Goal: Task Accomplishment & Management: Manage account settings

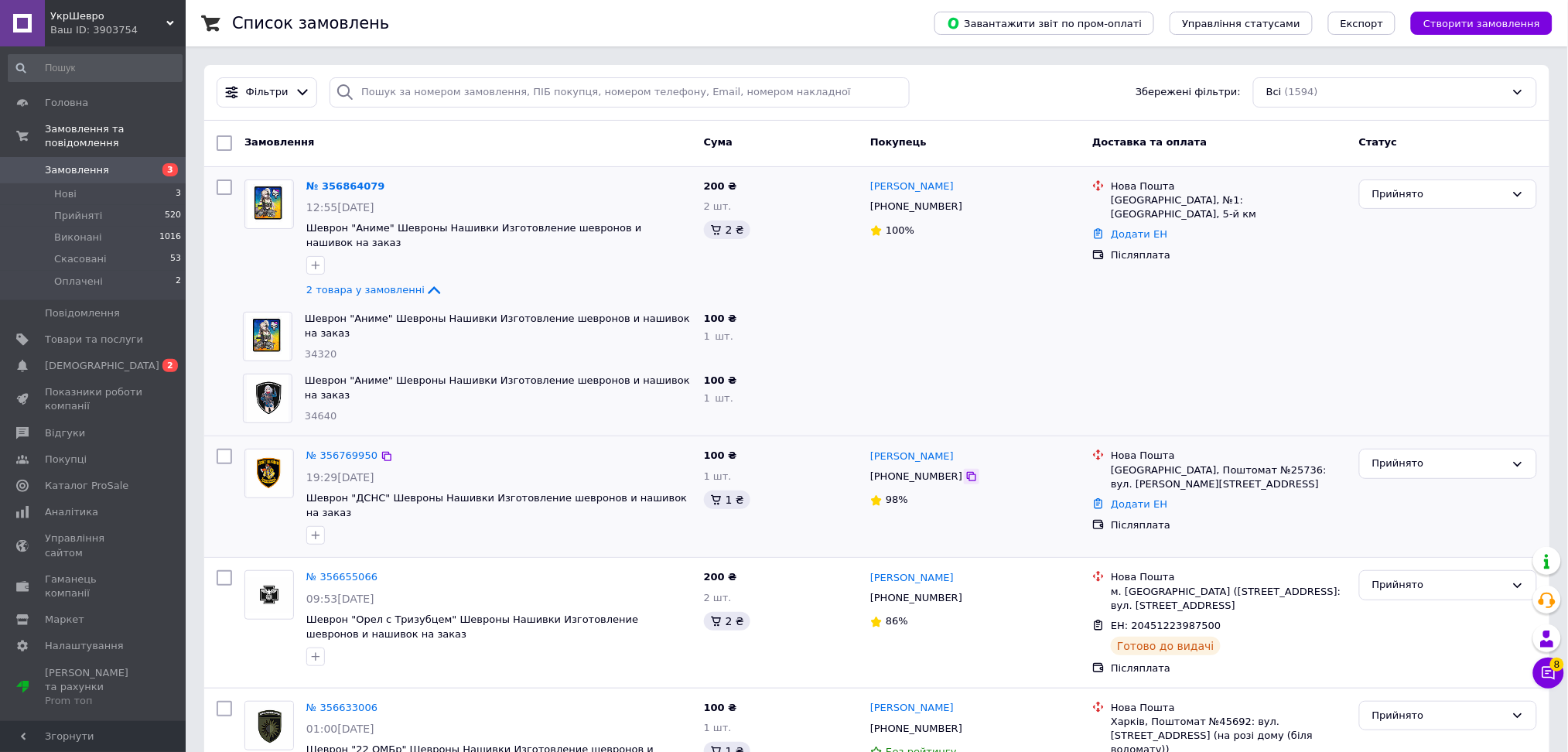
click at [967, 472] on icon at bounding box center [972, 476] width 9 height 9
click at [1224, 463] on div "Одеса, Поштомат №25736: вул. Богдана Хмельницького, 74, біля відділення №136" at bounding box center [1228, 476] width 236 height 28
click at [1228, 463] on div "Одеса, Поштомат №25736: вул. Богдана Хмельницького, 74, біля відділення №136" at bounding box center [1228, 476] width 236 height 28
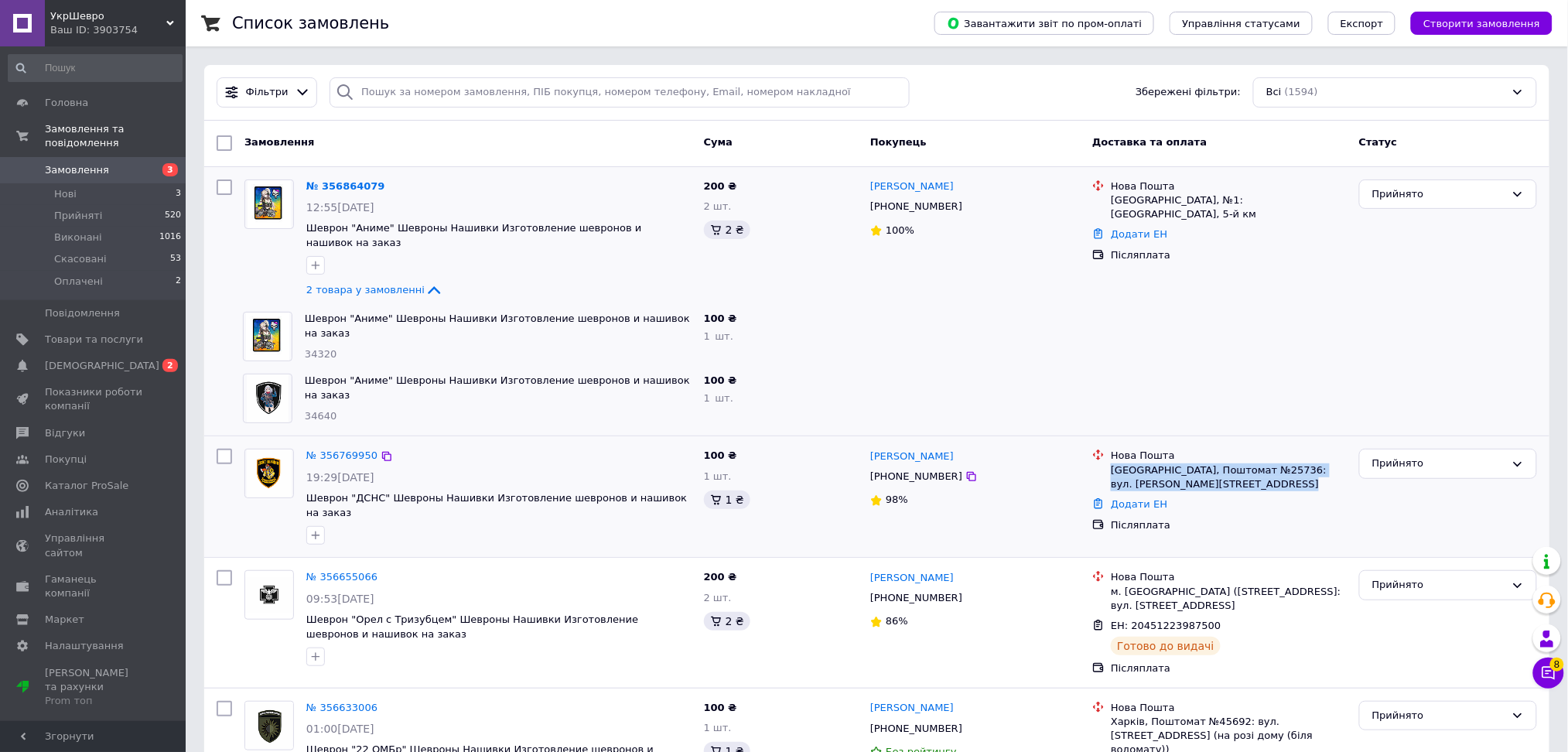
click at [1228, 463] on div "Одеса, Поштомат №25736: вул. Богдана Хмельницького, 74, біля відділення №136" at bounding box center [1228, 476] width 236 height 28
click at [1224, 463] on div "Одеса, Поштомат №25736: вул. Богдана Хмельницького, 74, біля відділення №136" at bounding box center [1228, 476] width 236 height 28
click at [1122, 494] on div "Додати ЕН" at bounding box center [1228, 505] width 242 height 21
click at [1124, 498] on link "Додати ЕН" at bounding box center [1138, 504] width 56 height 12
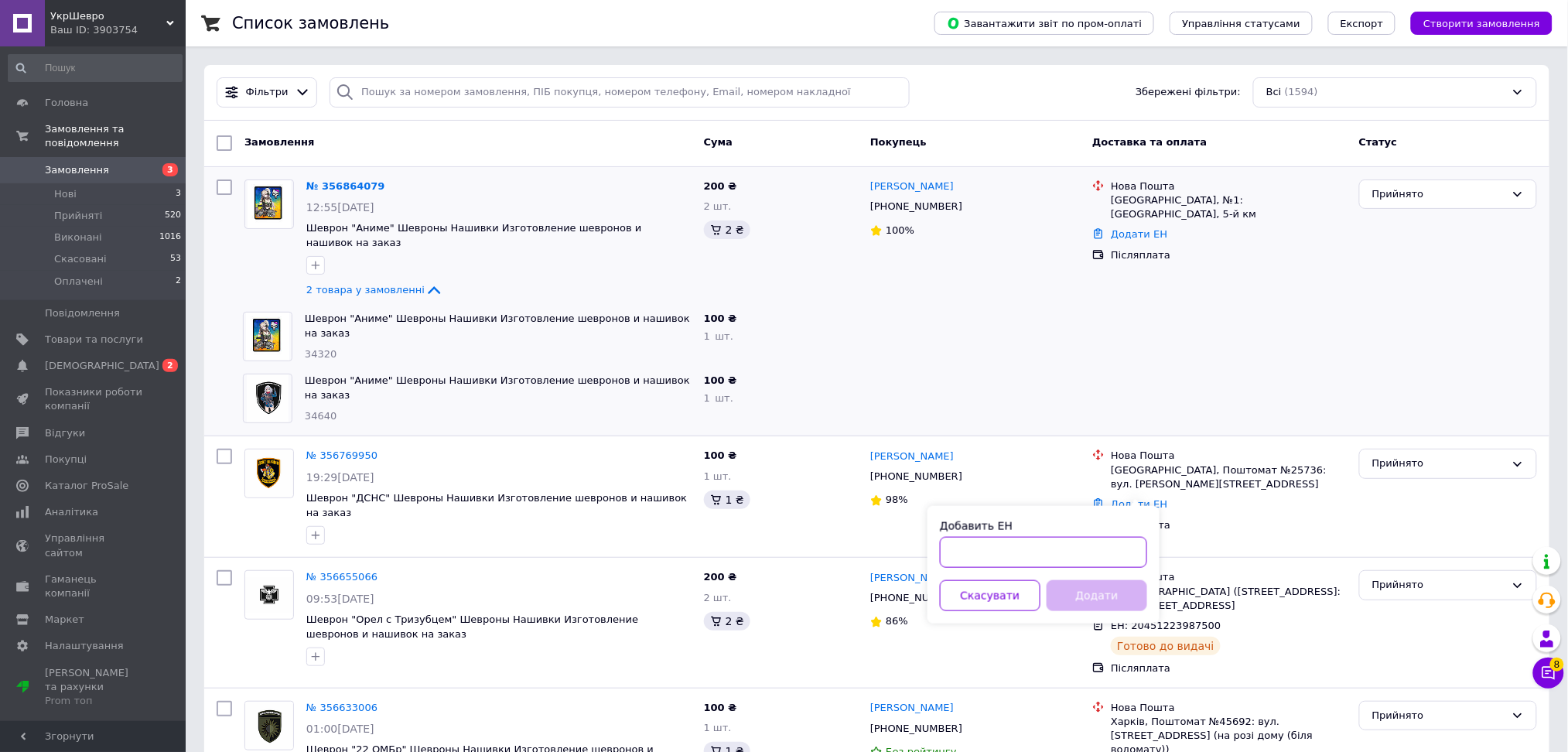
click at [1119, 562] on input "Добавить ЕН" at bounding box center [1043, 552] width 207 height 31
paste input "20451225355929"
type input "20451225355929"
click at [1080, 593] on button "Додати" at bounding box center [1096, 595] width 100 height 31
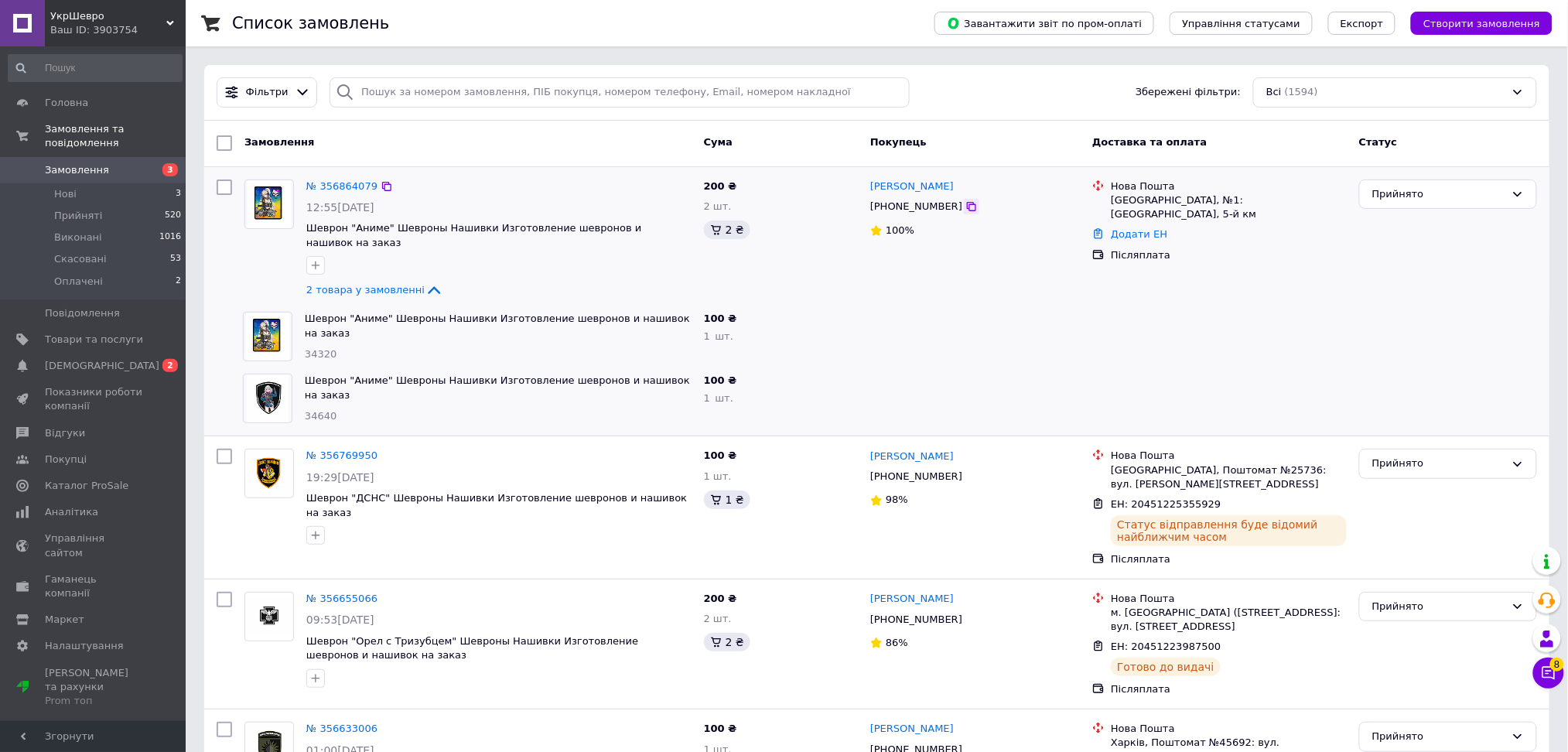
click at [965, 205] on icon at bounding box center [972, 207] width 13 height 13
click at [1118, 204] on div "Херсон, №1: Миколаївське шосе, 5-й км" at bounding box center [1228, 207] width 236 height 28
copy div "Херсон"
click at [1121, 228] on link "Додати ЕН" at bounding box center [1138, 234] width 56 height 12
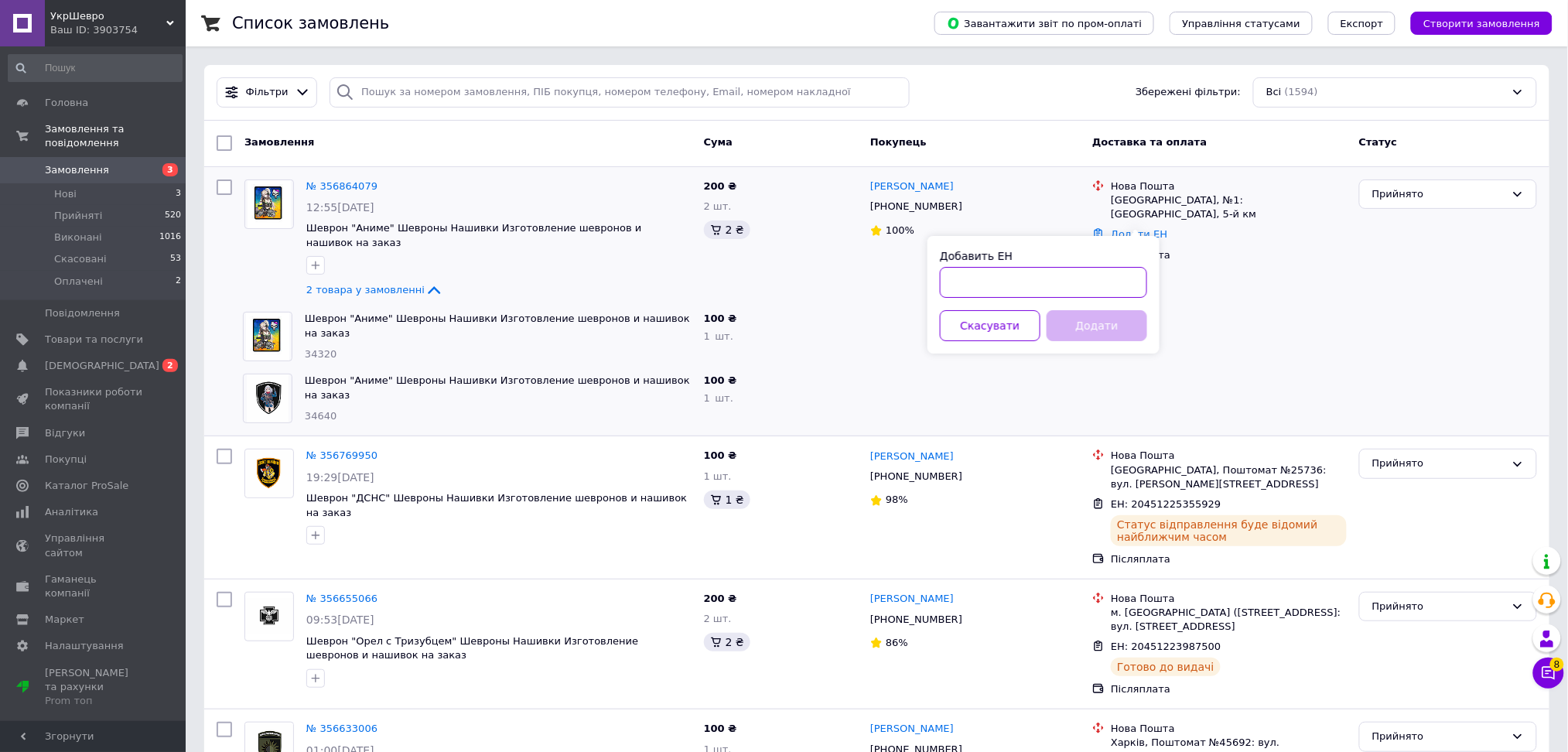
click at [1065, 287] on input "Добавить ЕН" at bounding box center [1043, 282] width 207 height 31
paste input "20451225356961"
type input "20451225356961"
click at [1055, 325] on button "Додати" at bounding box center [1096, 325] width 100 height 31
click at [1119, 331] on div "Додати" at bounding box center [1096, 325] width 107 height 31
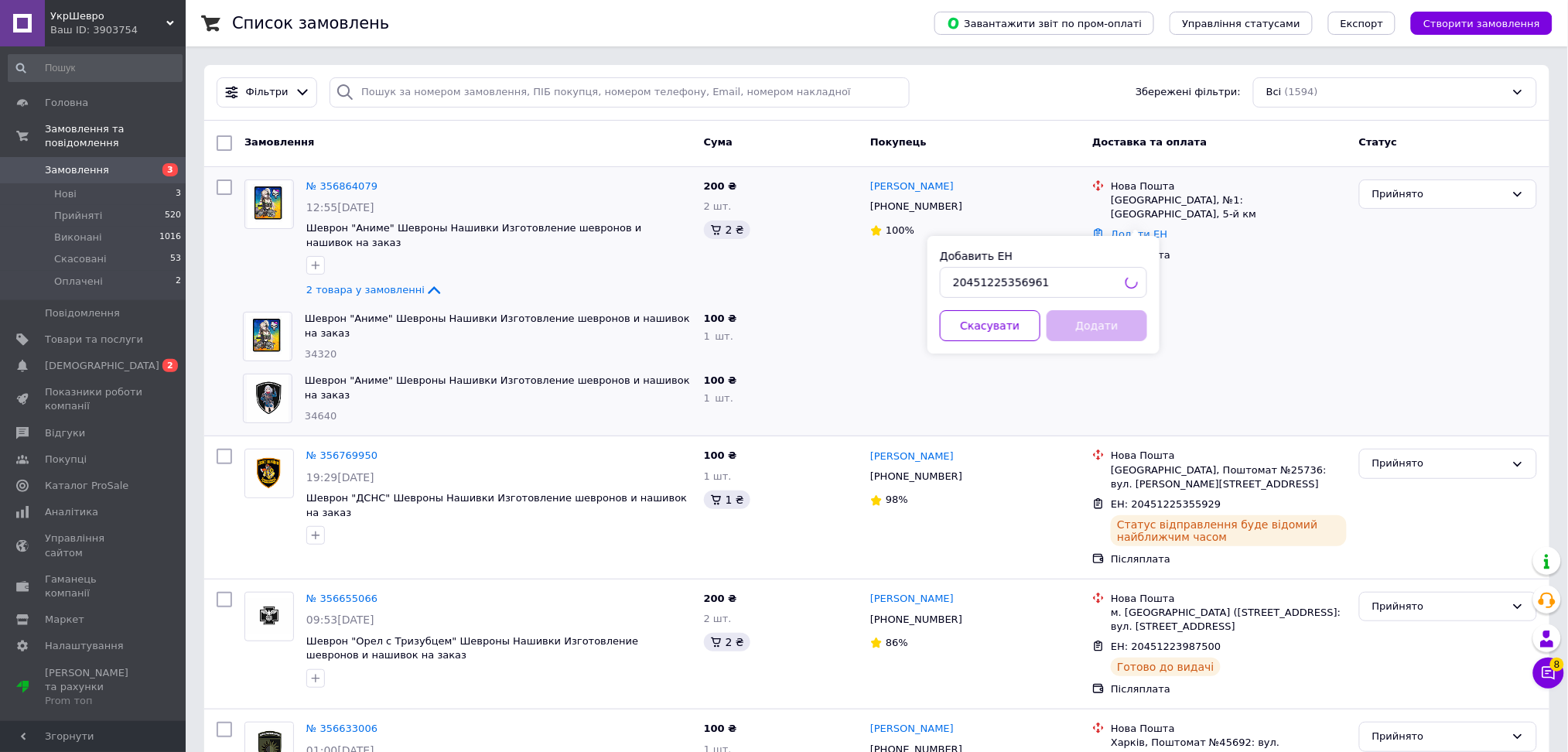
click at [1179, 349] on div at bounding box center [1220, 337] width 267 height 62
click at [1126, 207] on div "Херсон, №1: Миколаївське шосе, 5-й км" at bounding box center [1228, 207] width 236 height 28
click at [114, 26] on div "Ваш ID: 3903754" at bounding box center [118, 30] width 135 height 14
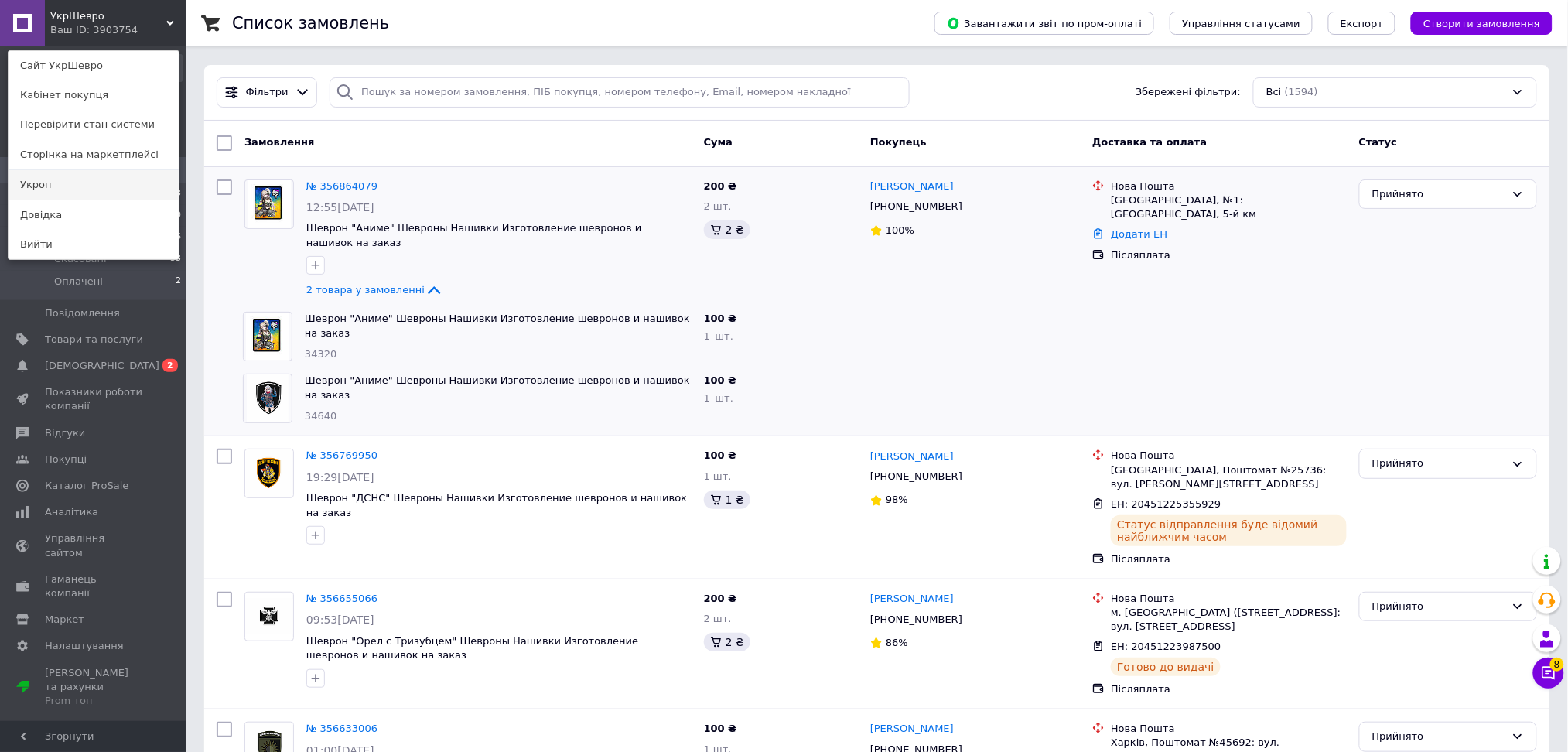
click at [131, 180] on link "Укроп" at bounding box center [93, 184] width 170 height 29
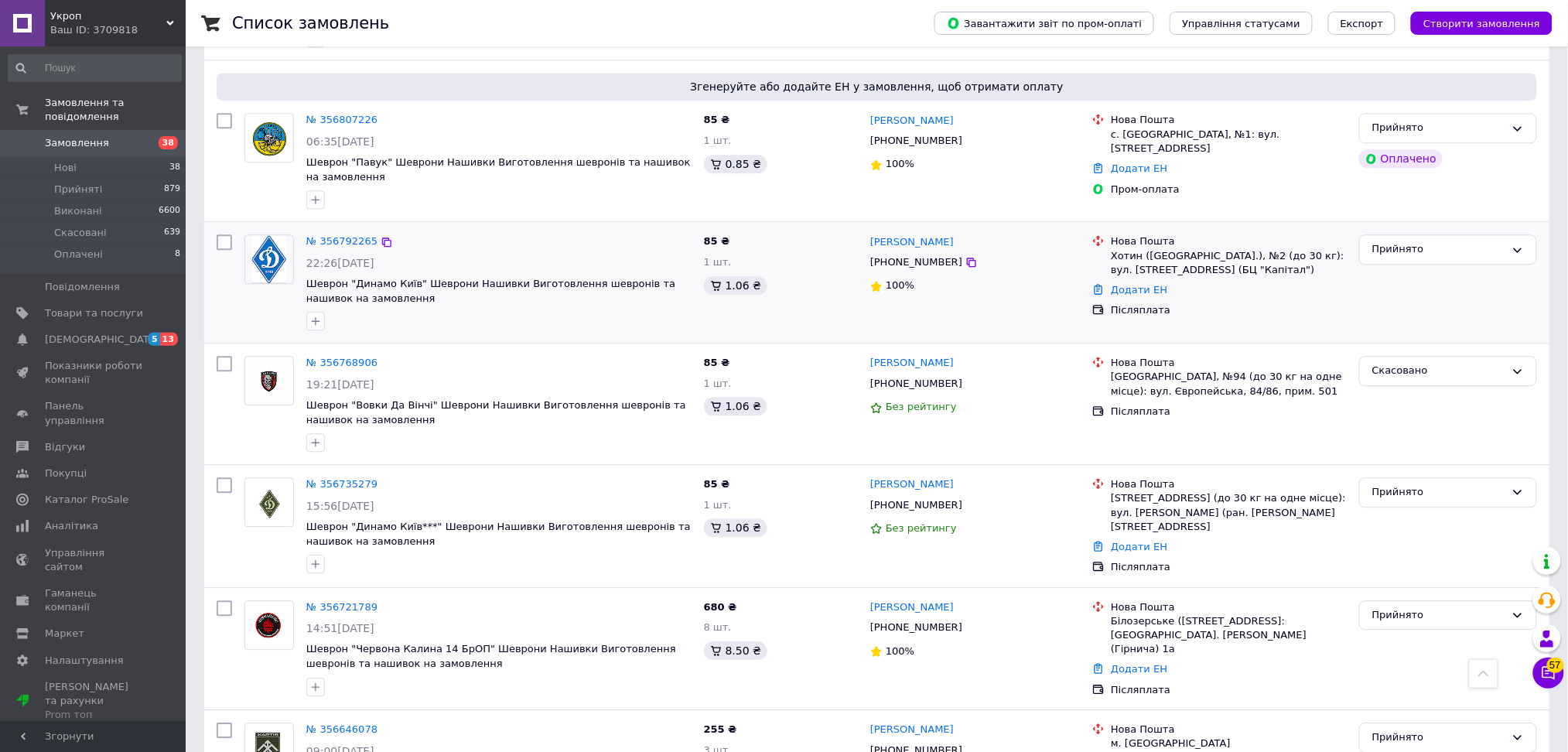
scroll to position [1375, 0]
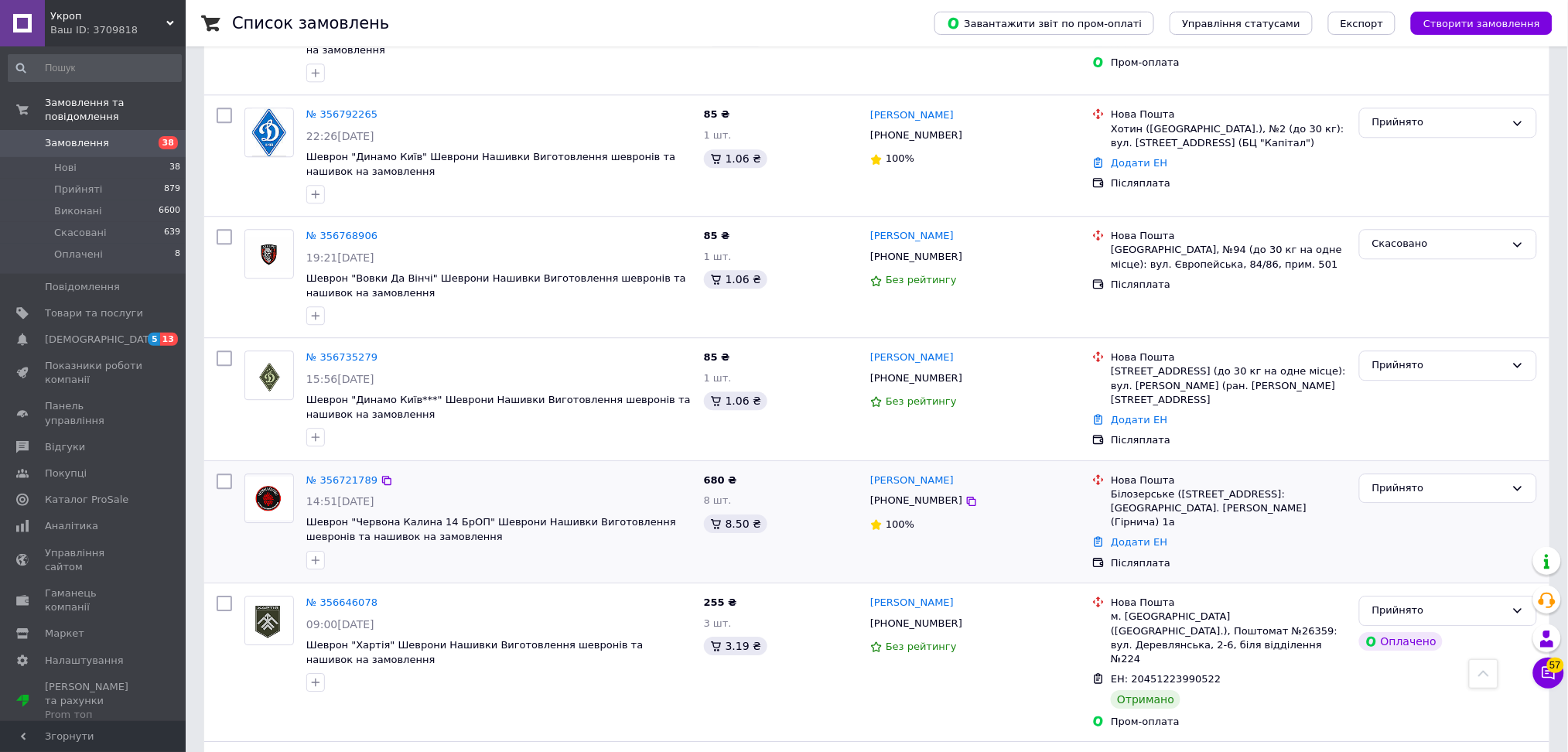
click at [954, 489] on div "[PERSON_NAME] [PHONE_NUMBER] 100%" at bounding box center [975, 521] width 222 height 110
click at [967, 502] on icon at bounding box center [972, 502] width 9 height 9
click at [1160, 493] on div "Білозерське ([STREET_ADDRESS]: [GEOGRAPHIC_DATA]. [PERSON_NAME] (Гірнича) 1а" at bounding box center [1228, 509] width 236 height 43
copy div "Білозерське"
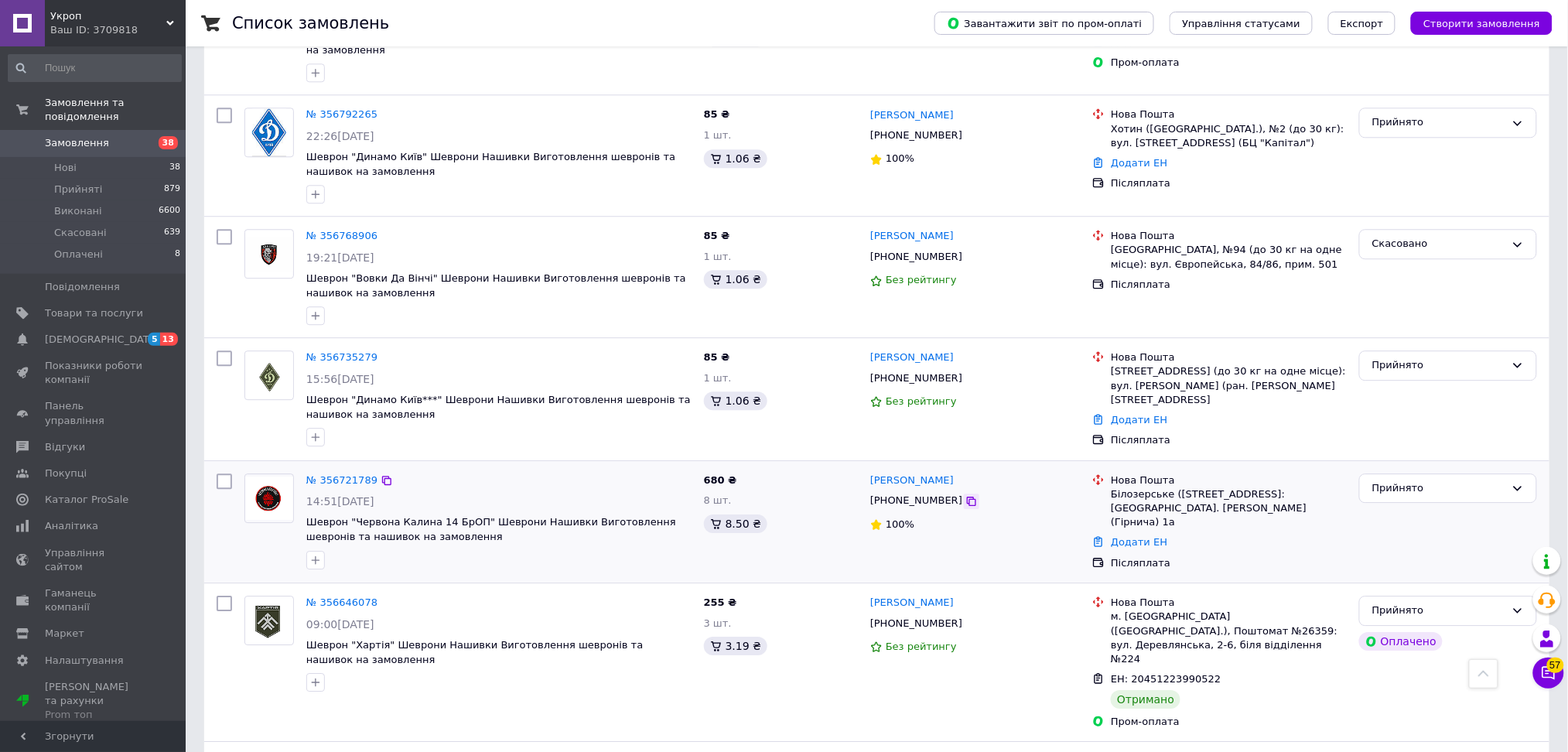
click at [967, 498] on icon at bounding box center [972, 502] width 9 height 9
click at [1132, 491] on div "Білозерське ([STREET_ADDRESS]: [GEOGRAPHIC_DATA]. [PERSON_NAME] (Гірнича) 1а" at bounding box center [1228, 509] width 236 height 43
copy div "Білозерське"
click at [965, 499] on icon at bounding box center [972, 502] width 13 height 13
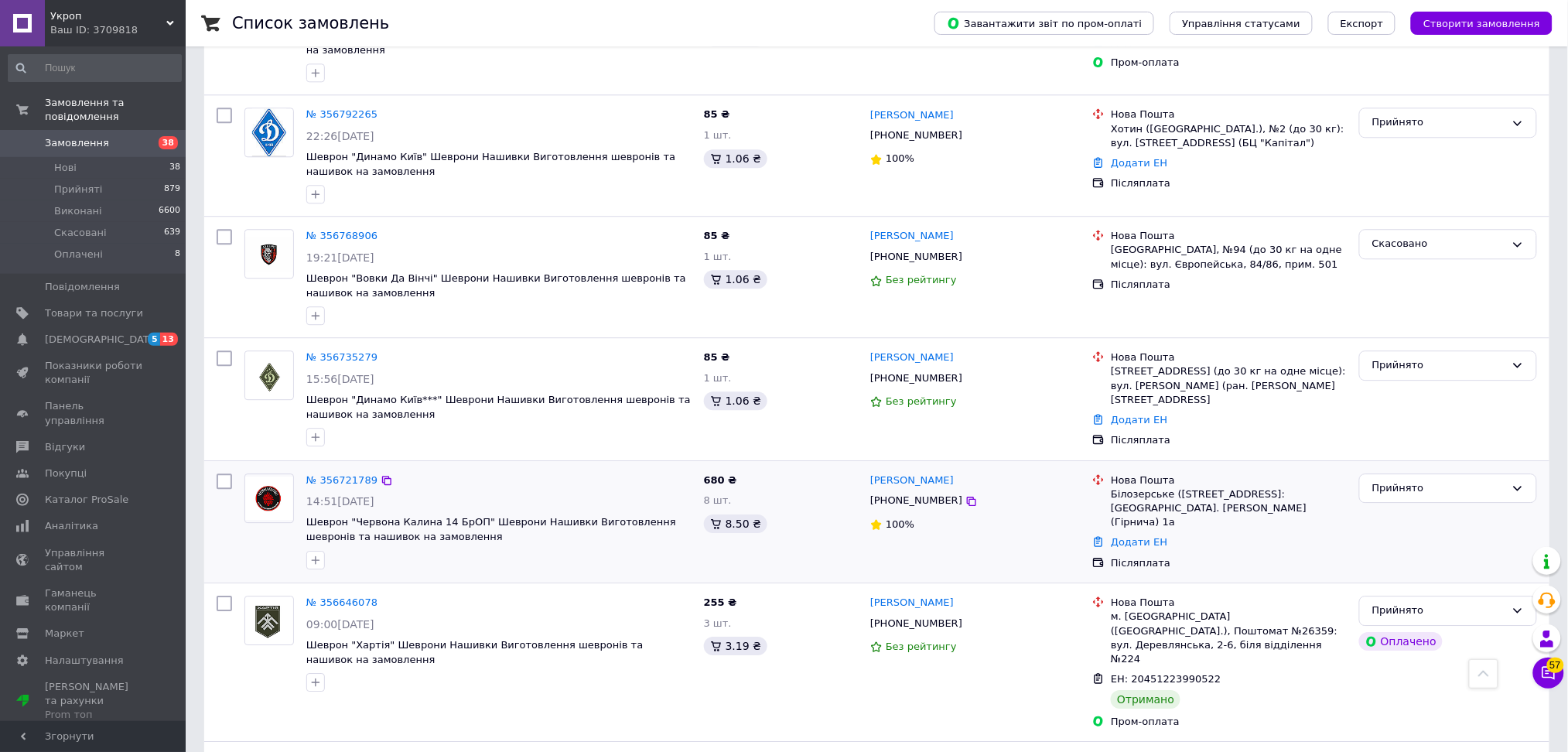
click at [942, 494] on div "[PHONE_NUMBER]" at bounding box center [916, 500] width 98 height 20
click at [967, 498] on icon at bounding box center [972, 502] width 9 height 9
click at [1126, 492] on div "Білозерське ([STREET_ADDRESS]: [GEOGRAPHIC_DATA]. [PERSON_NAME] (Гірнича) 1а" at bounding box center [1228, 509] width 236 height 43
copy div "Білозерське"
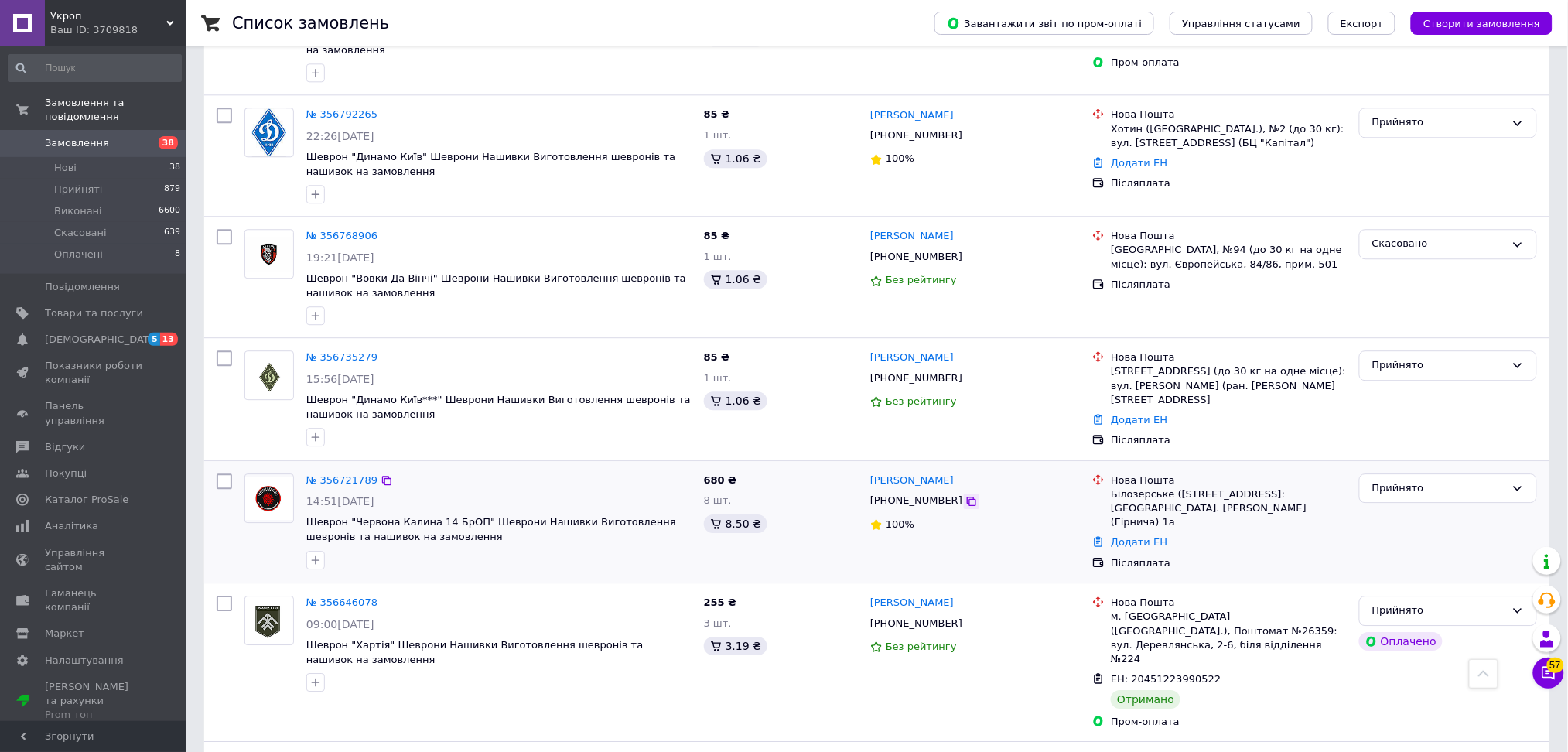
click at [965, 502] on icon at bounding box center [972, 502] width 13 height 13
drag, startPoint x: 1109, startPoint y: 501, endPoint x: 1316, endPoint y: 502, distance: 207.0
click at [1316, 502] on div "Нова Пошта Білозерське ([STREET_ADDRESS]: [GEOGRAPHIC_DATA]. [PERSON_NAME] (Гір…" at bounding box center [1228, 501] width 242 height 56
copy div "№1: вул. ім. [PERSON_NAME] (Гірнича) 1а"
click at [965, 377] on icon at bounding box center [972, 378] width 13 height 13
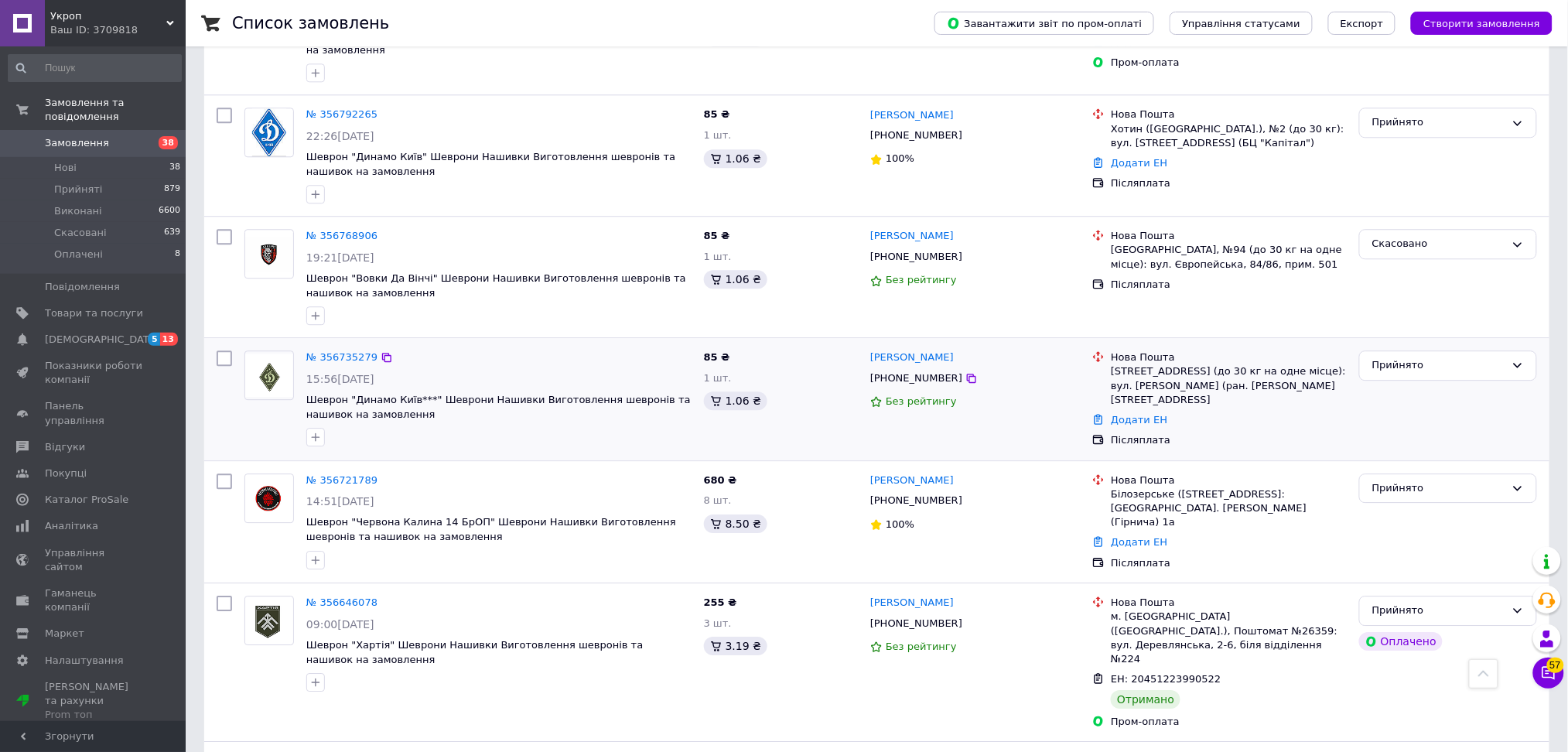
click at [1134, 372] on div "[STREET_ADDRESS] (до 30 кг на одне місце): вул. [PERSON_NAME] (ран. [PERSON_NAM…" at bounding box center [1228, 385] width 236 height 43
click at [1118, 414] on link "Додати ЕН" at bounding box center [1138, 419] width 56 height 12
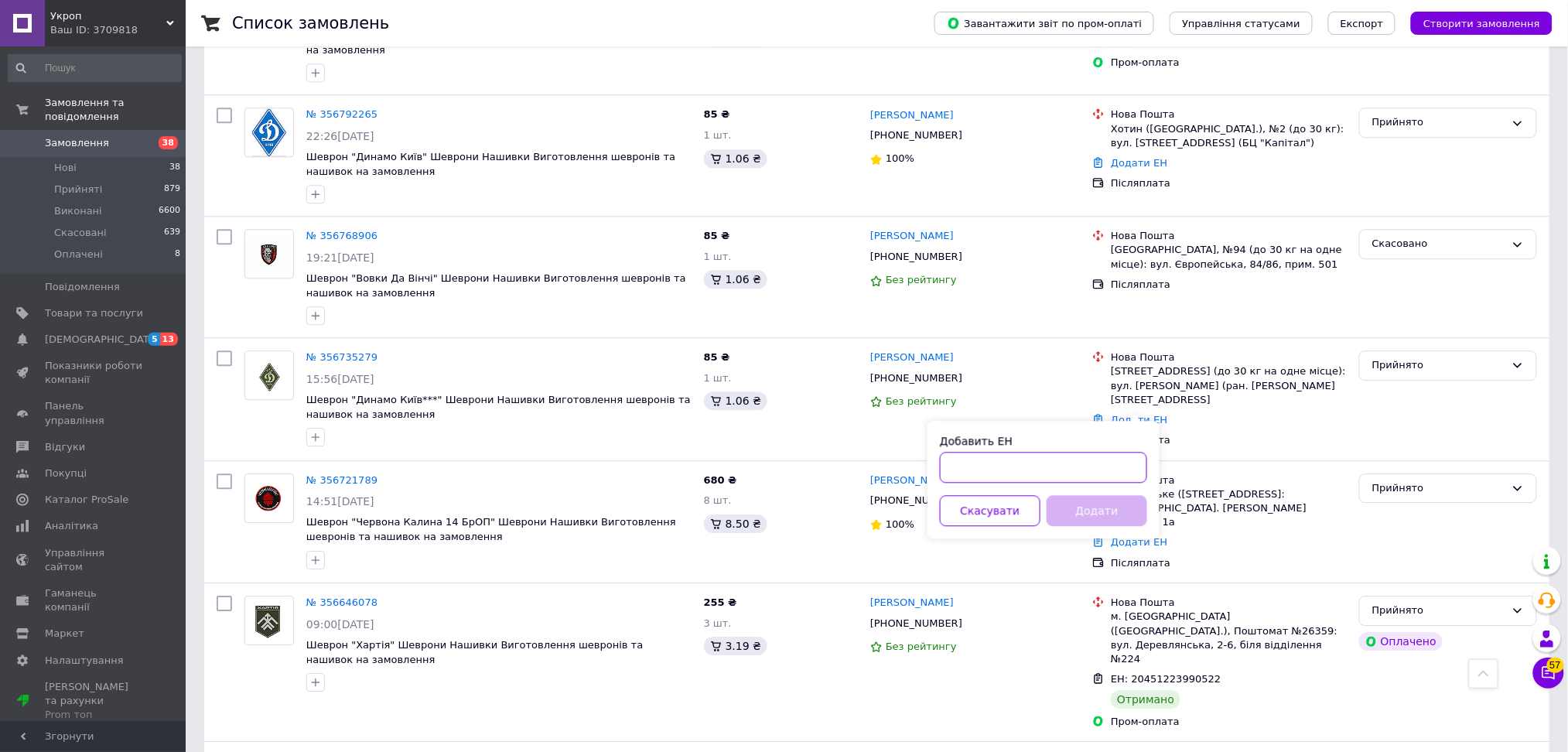
click at [1074, 461] on input "Добавить ЕН" at bounding box center [1043, 467] width 207 height 31
paste input "20451225365680"
type input "20451225365680"
click at [1093, 513] on button "Додати" at bounding box center [1096, 510] width 100 height 31
drag, startPoint x: 1123, startPoint y: 512, endPoint x: 1112, endPoint y: 509, distance: 11.4
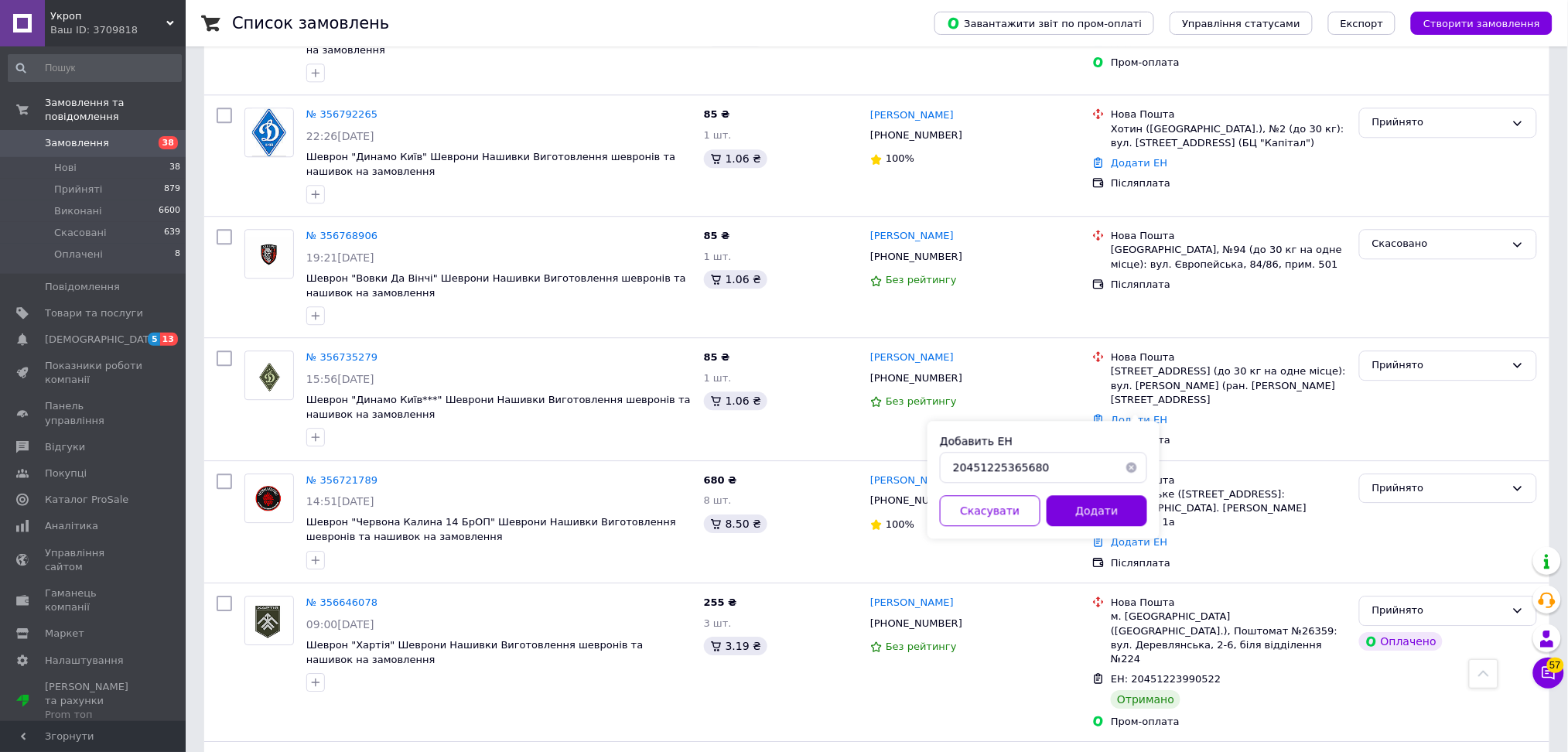
click at [1121, 512] on button "Додати" at bounding box center [1096, 510] width 100 height 31
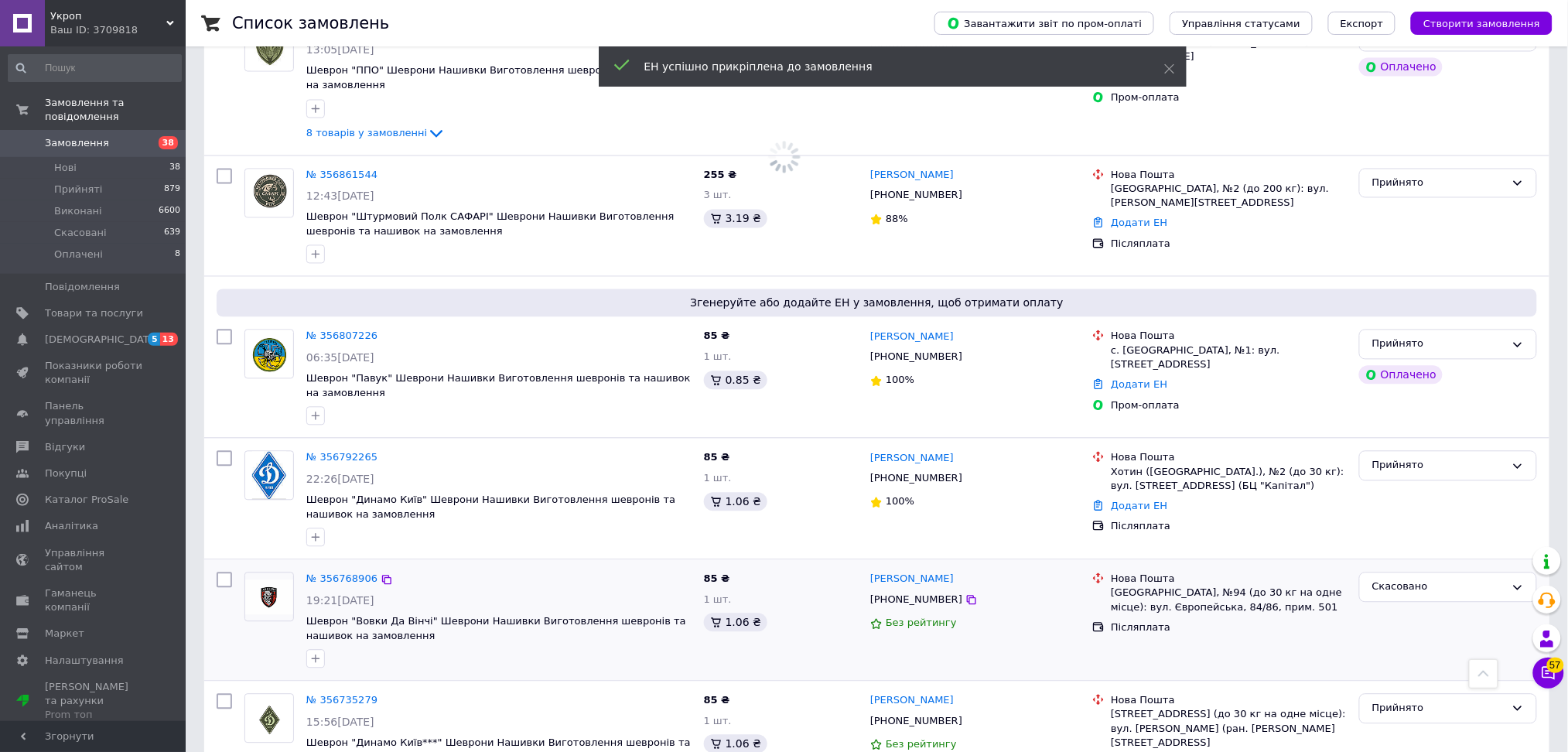
scroll to position [1031, 0]
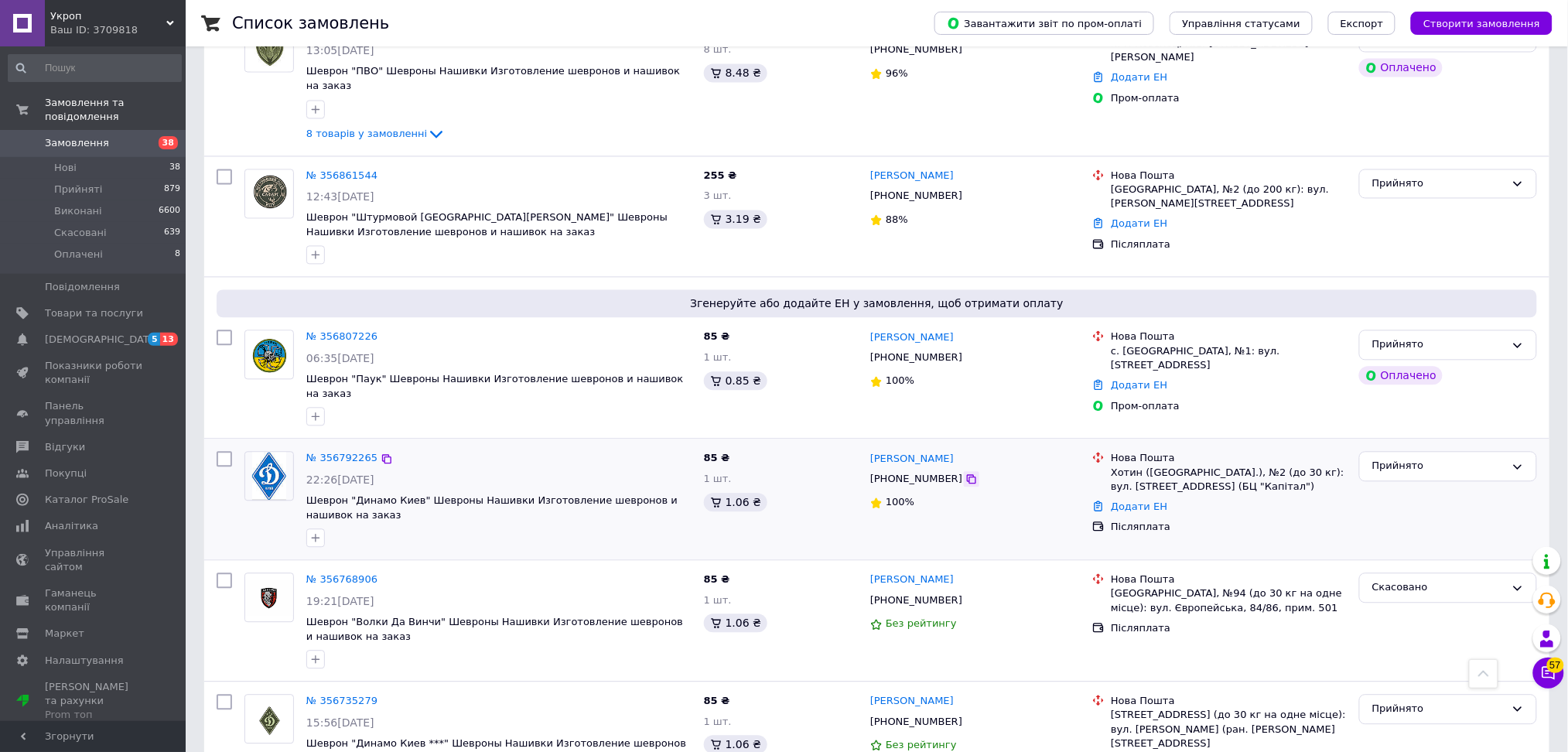
click at [965, 473] on icon at bounding box center [972, 479] width 13 height 13
click at [1132, 466] on div "Хотин ([GEOGRAPHIC_DATA].), №2 (до 30 кг): вул. [STREET_ADDRESS] (БЦ "Капітал")" at bounding box center [1228, 479] width 236 height 28
copy div "Хотин"
click at [1142, 501] on link "Додати ЕН" at bounding box center [1138, 506] width 56 height 12
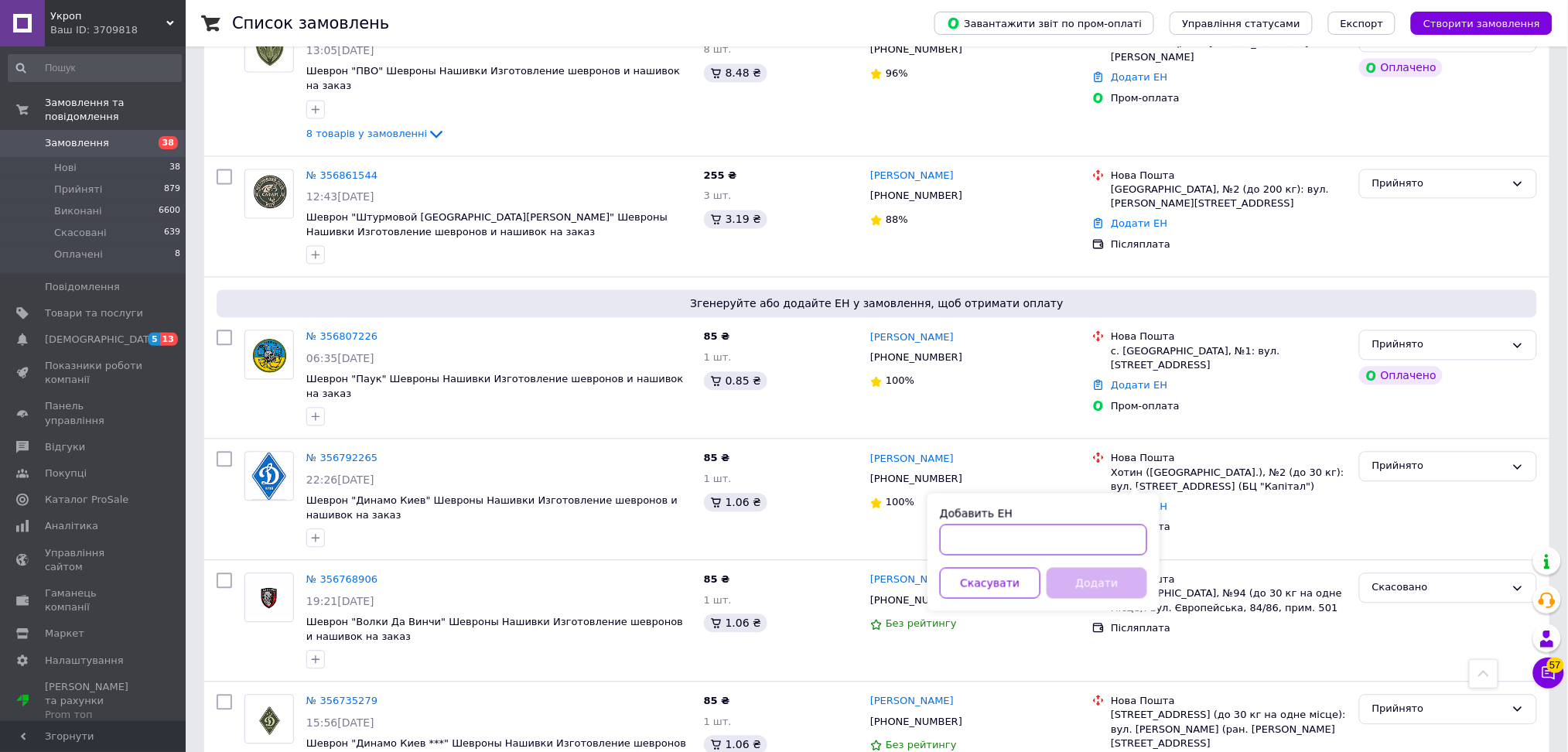
click at [1094, 534] on input "Добавить ЕН" at bounding box center [1043, 540] width 207 height 31
paste input "20451225367056"
type input "20451225367056"
click at [1109, 595] on button "Додати" at bounding box center [1096, 583] width 100 height 31
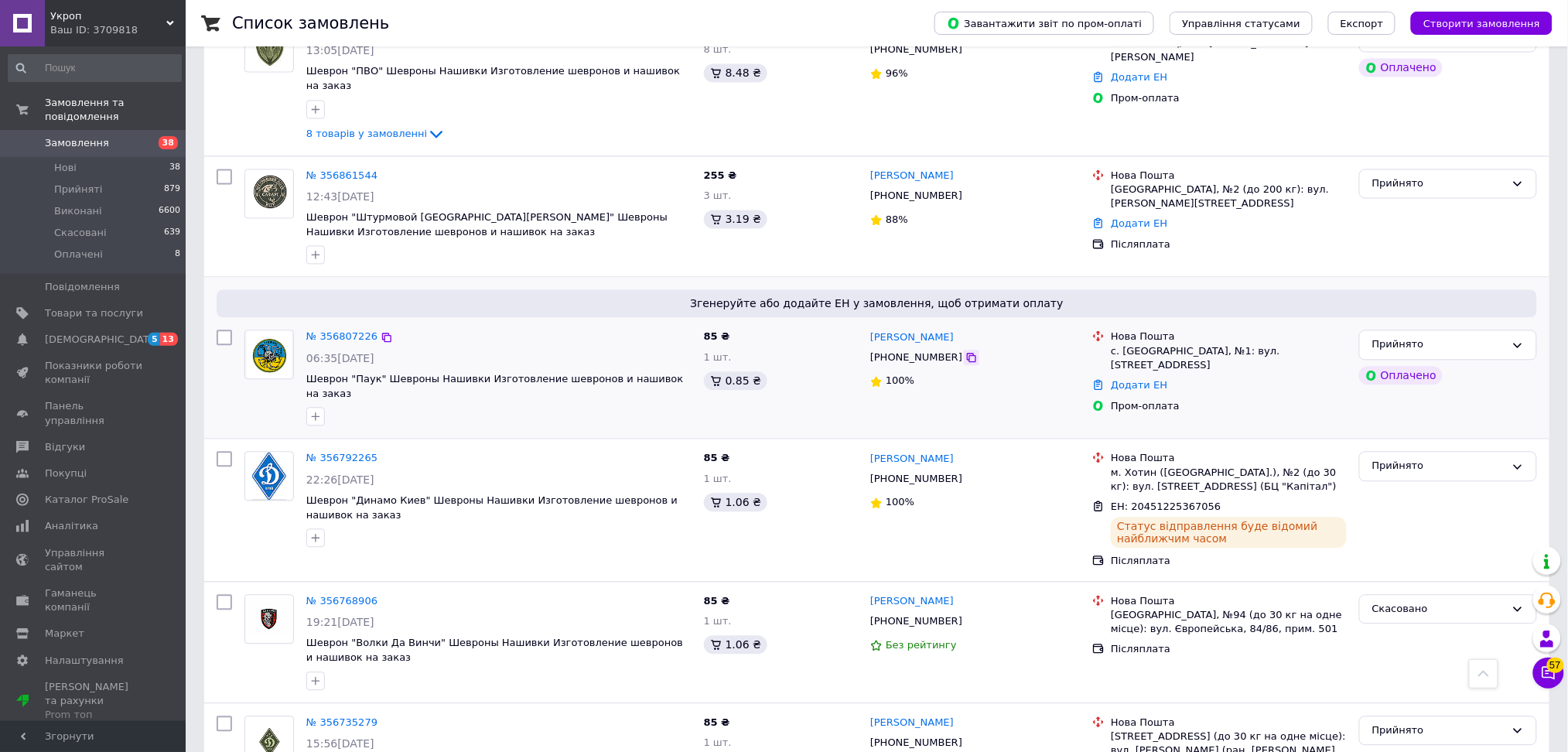
click at [965, 352] on icon at bounding box center [972, 358] width 13 height 13
drag, startPoint x: 1109, startPoint y: 335, endPoint x: 1203, endPoint y: 341, distance: 94.2
click at [1203, 341] on div "Нова Пошта с. [GEOGRAPHIC_DATA], №1: вул. [STREET_ADDRESS]" at bounding box center [1228, 352] width 242 height 43
copy div "с. Нижня Сироватка"
drag, startPoint x: 1145, startPoint y: 354, endPoint x: 1131, endPoint y: 362, distance: 16.1
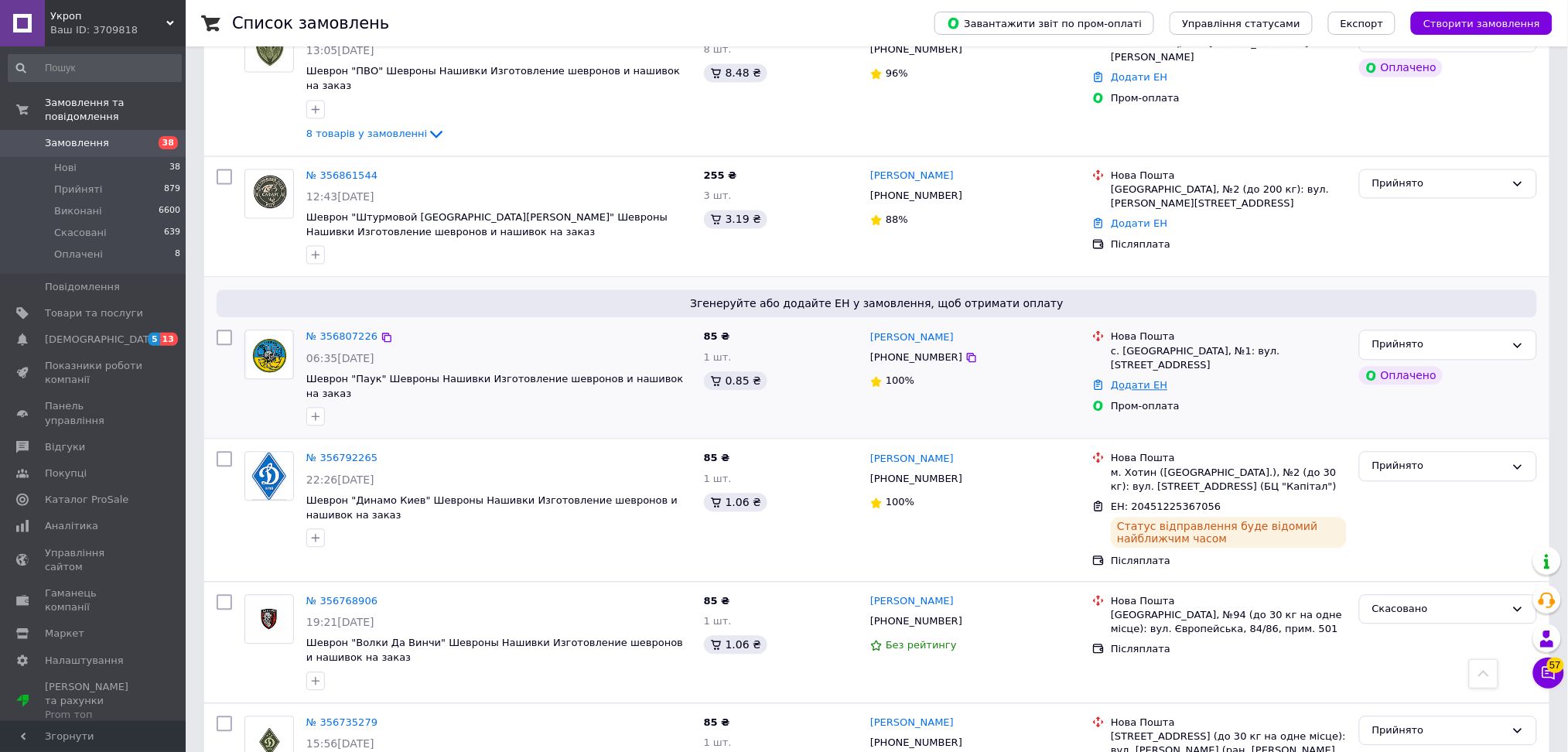
click at [1145, 380] on link "Додати ЕН" at bounding box center [1138, 385] width 56 height 12
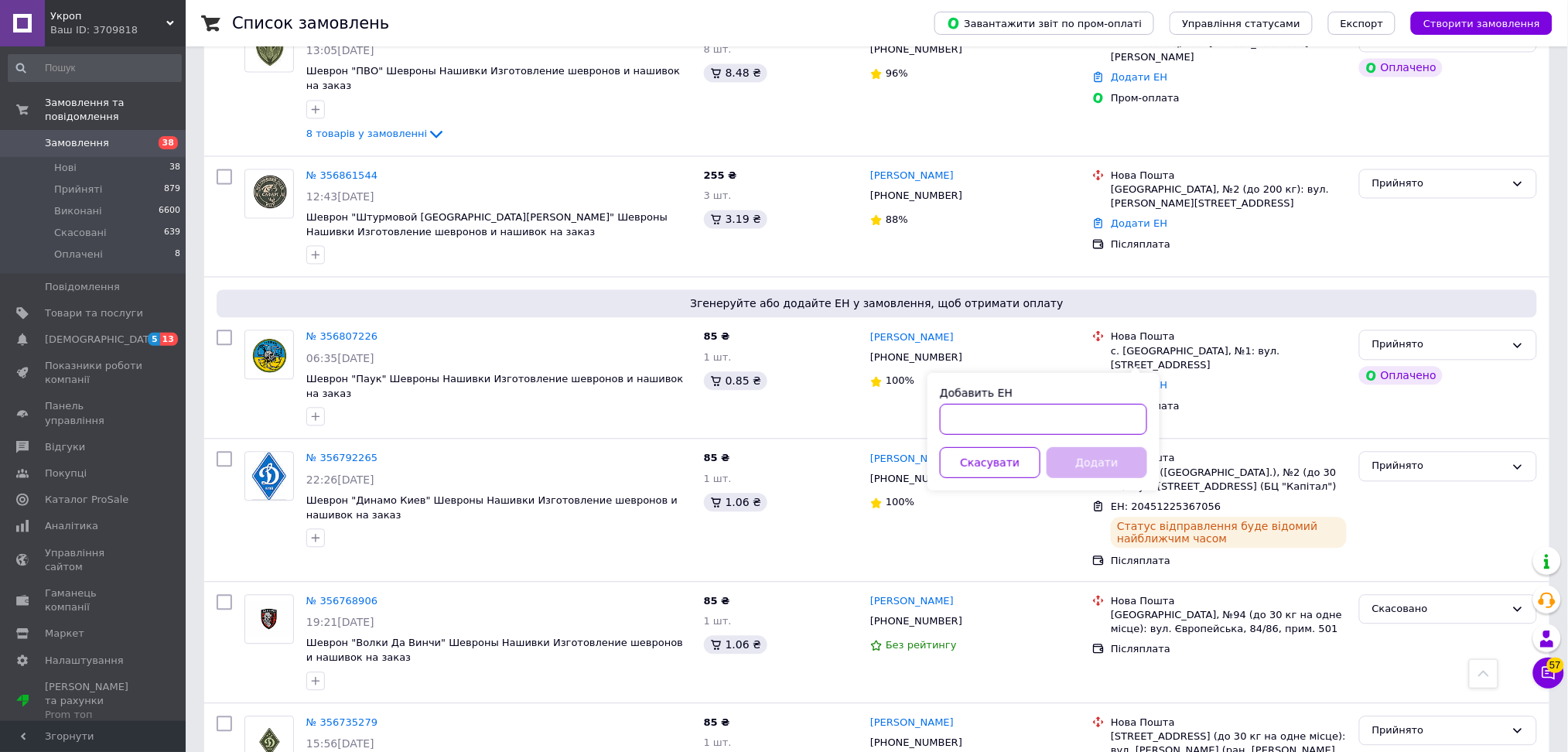
click at [1038, 433] on input "Добавить ЕН" at bounding box center [1043, 419] width 207 height 31
paste input "20451225367635"
type input "20451225367635"
click at [1058, 458] on button "Додати" at bounding box center [1096, 462] width 100 height 31
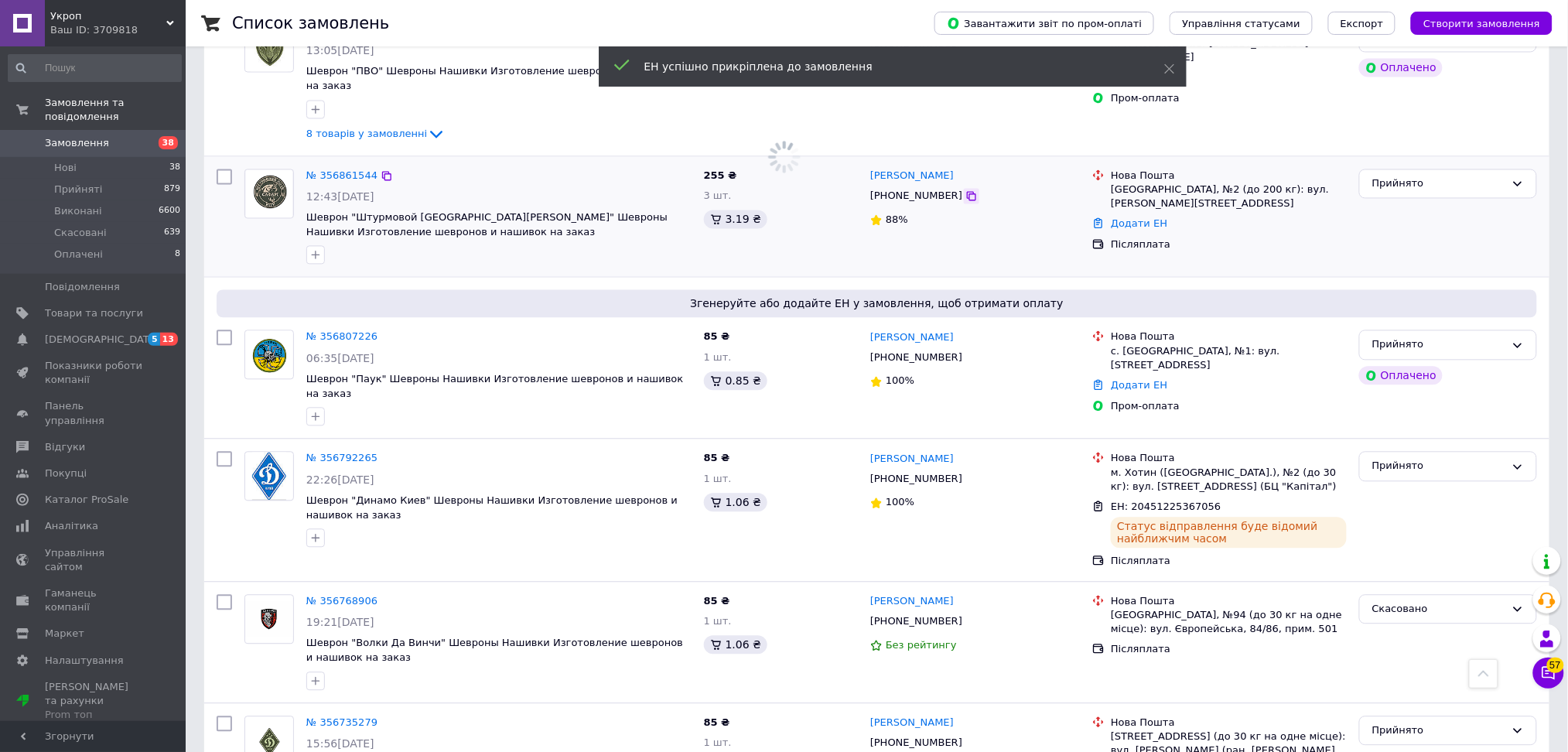
click at [965, 190] on icon at bounding box center [972, 197] width 13 height 13
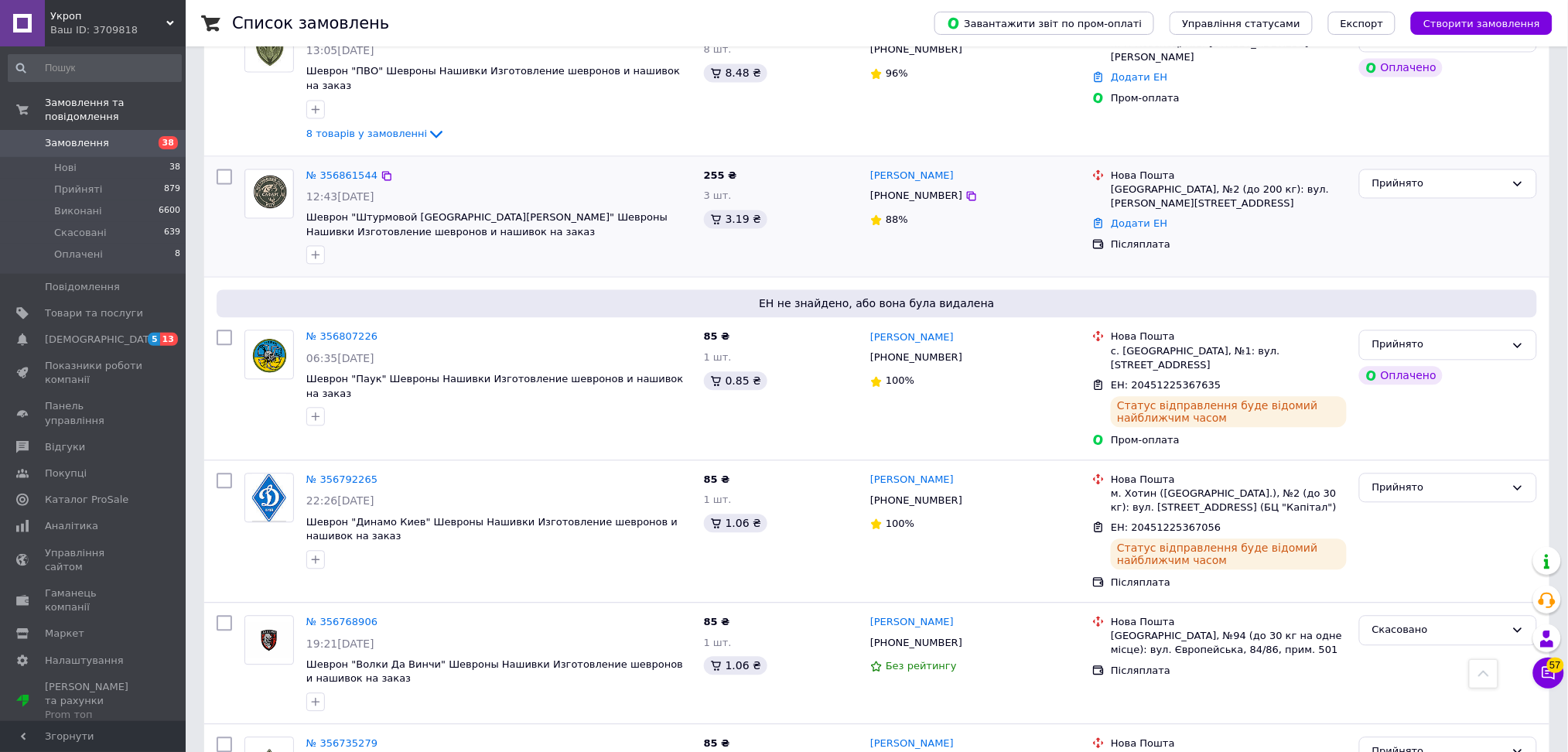
click at [1158, 183] on div "[GEOGRAPHIC_DATA], №2 (до 200 кг): вул. [PERSON_NAME][STREET_ADDRESS]" at bounding box center [1228, 197] width 236 height 28
copy div "[GEOGRAPHIC_DATA]"
click at [1126, 218] on link "Додати ЕН" at bounding box center [1138, 224] width 56 height 12
drag, startPoint x: 1058, startPoint y: 265, endPoint x: 1055, endPoint y: 249, distance: 16.3
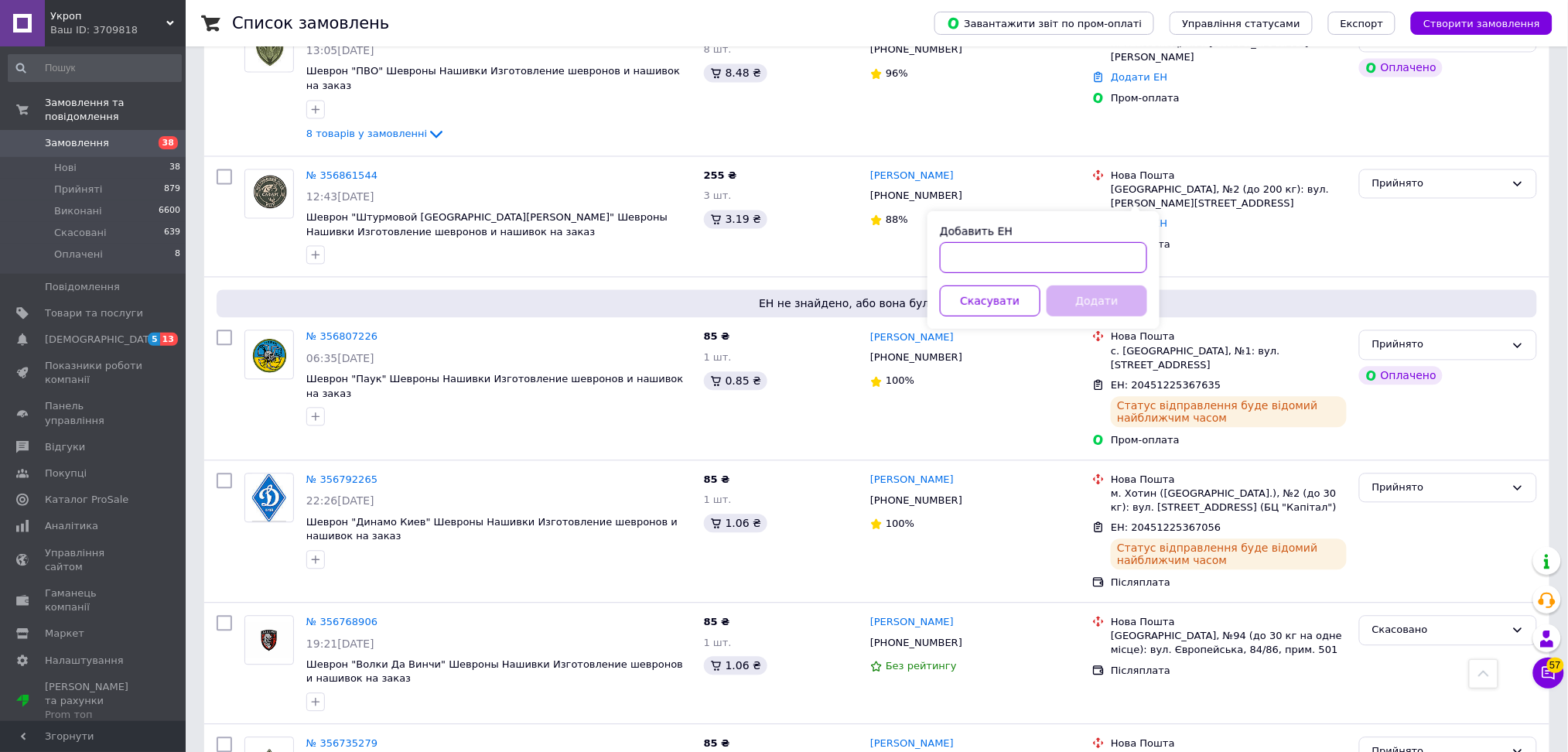
click at [1056, 265] on input "Добавить ЕН" at bounding box center [1043, 257] width 207 height 31
paste input "20451225368274"
type input "20451225368274"
click at [1072, 295] on button "Додати" at bounding box center [1096, 300] width 100 height 31
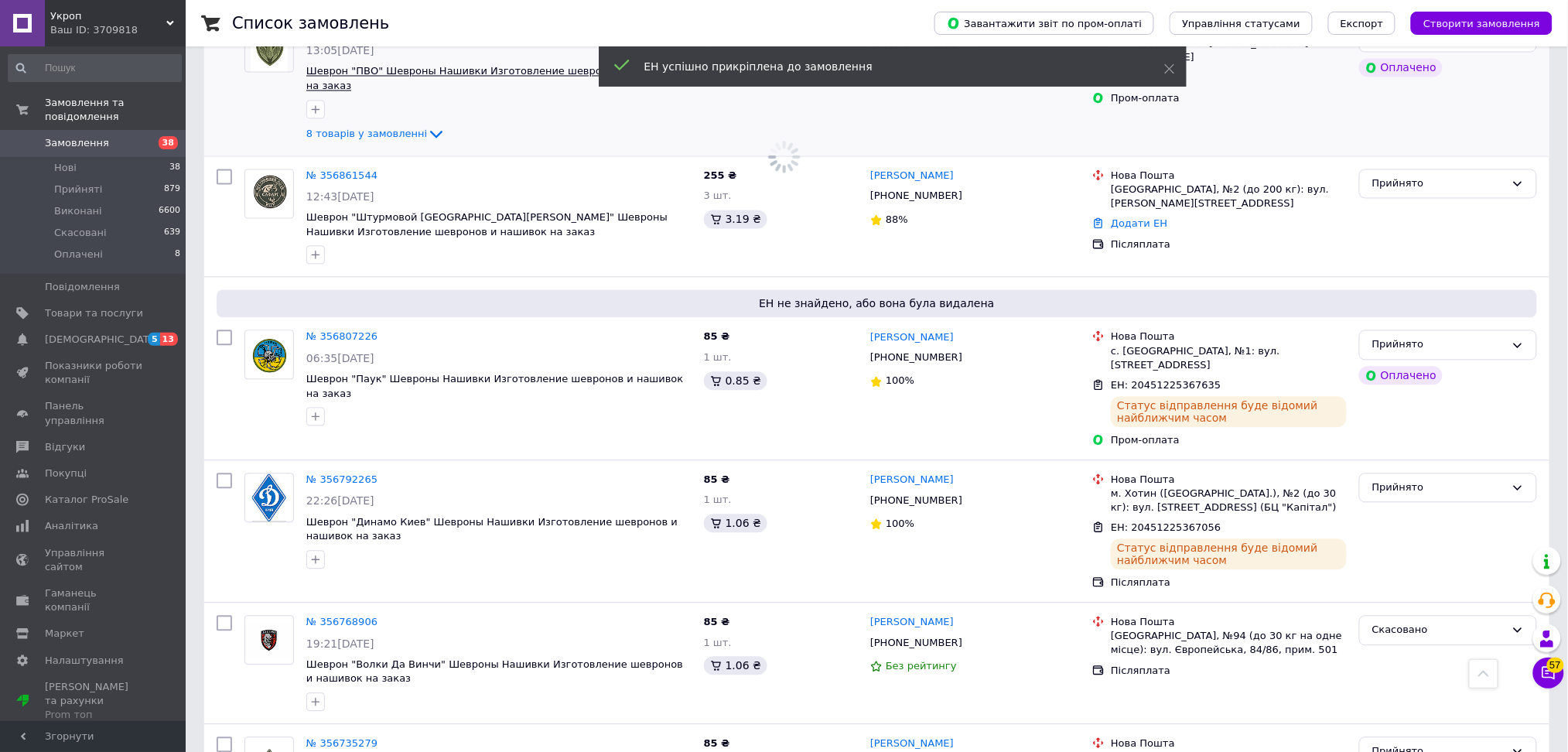
scroll to position [686, 0]
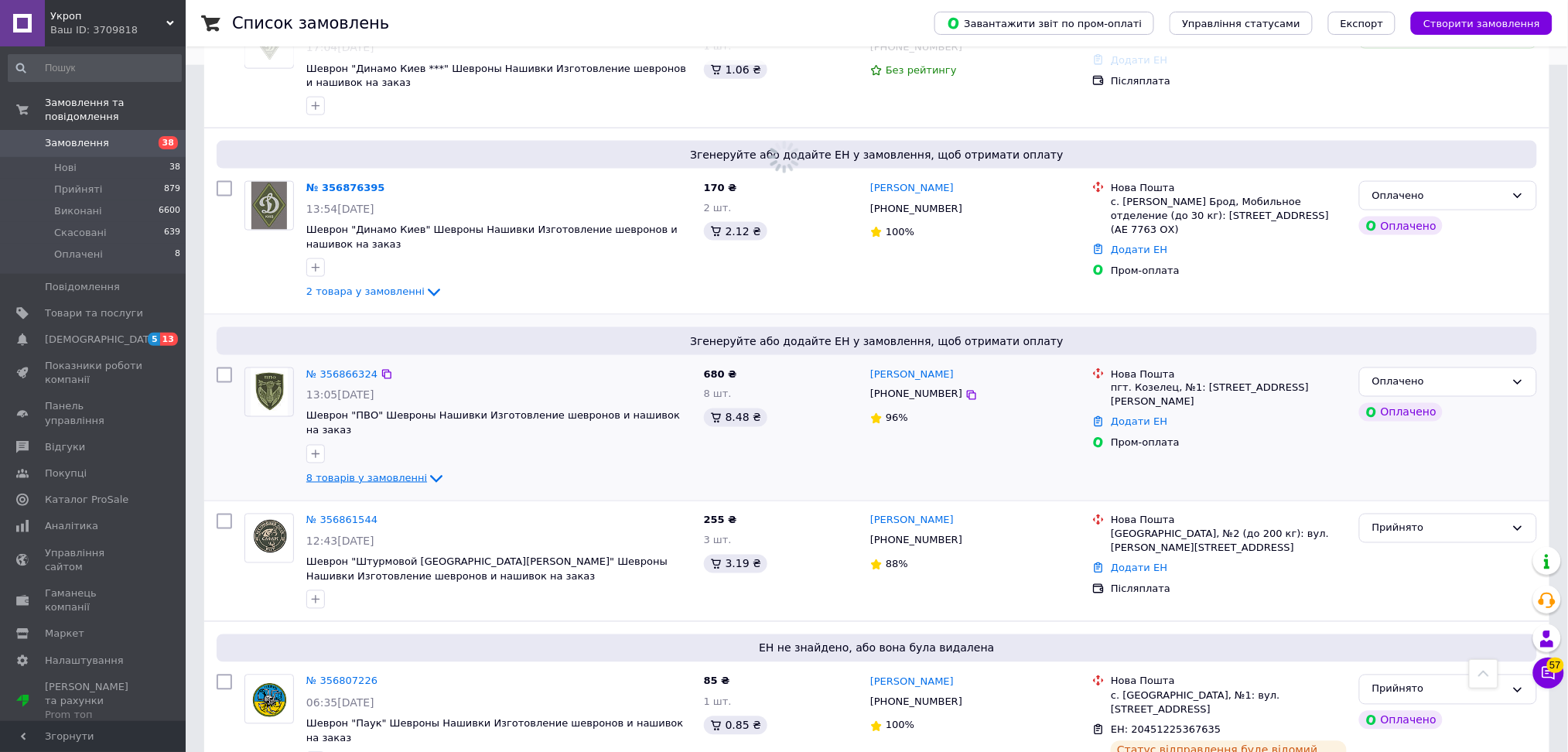
click at [427, 469] on icon at bounding box center [435, 478] width 18 height 18
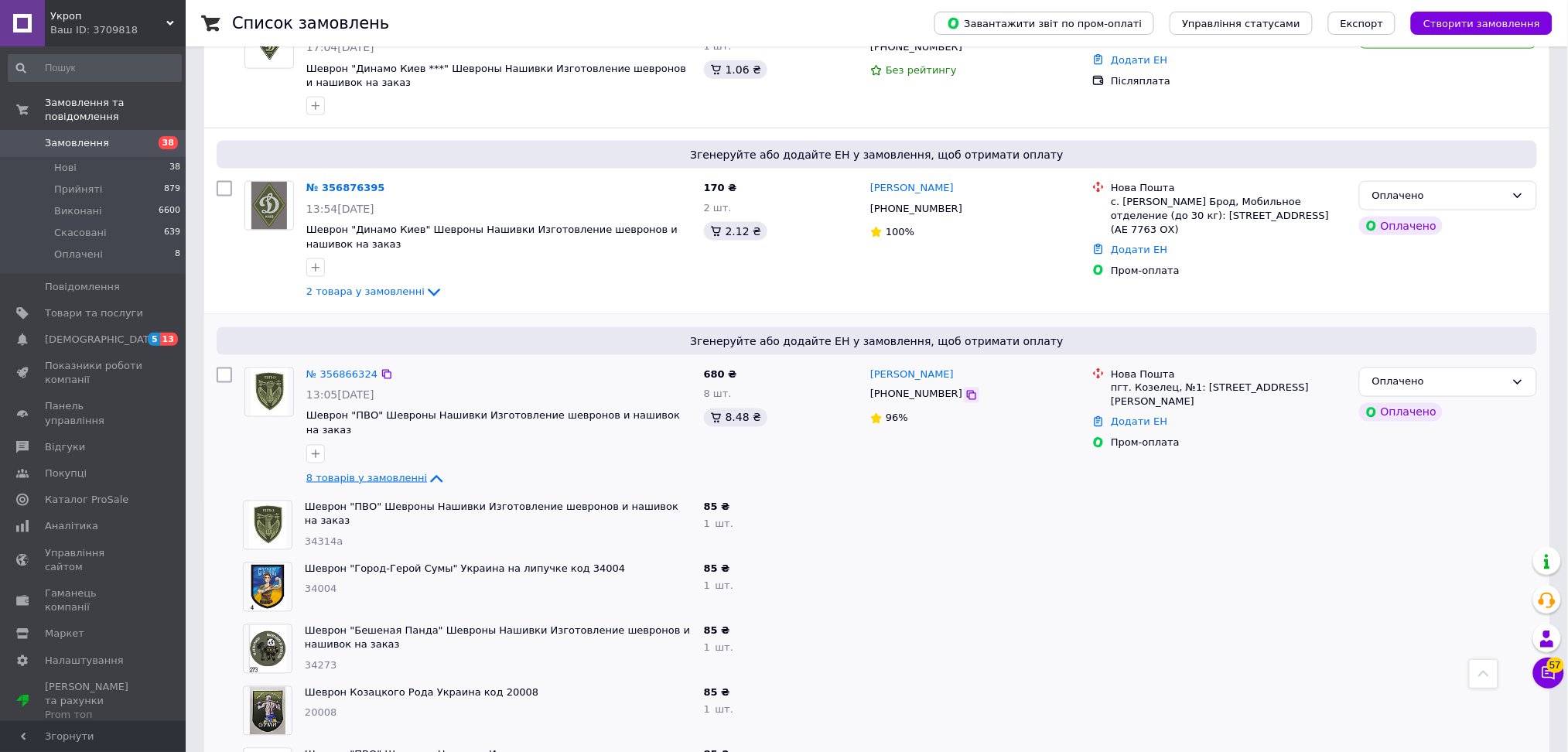
click at [967, 390] on icon at bounding box center [972, 395] width 9 height 9
click at [1157, 386] on div "пгт. Козелец, №1: [STREET_ADDRESS][PERSON_NAME]" at bounding box center [1228, 395] width 236 height 28
copy div "[PERSON_NAME]"
click at [1137, 416] on link "Додати ЕН" at bounding box center [1138, 422] width 56 height 12
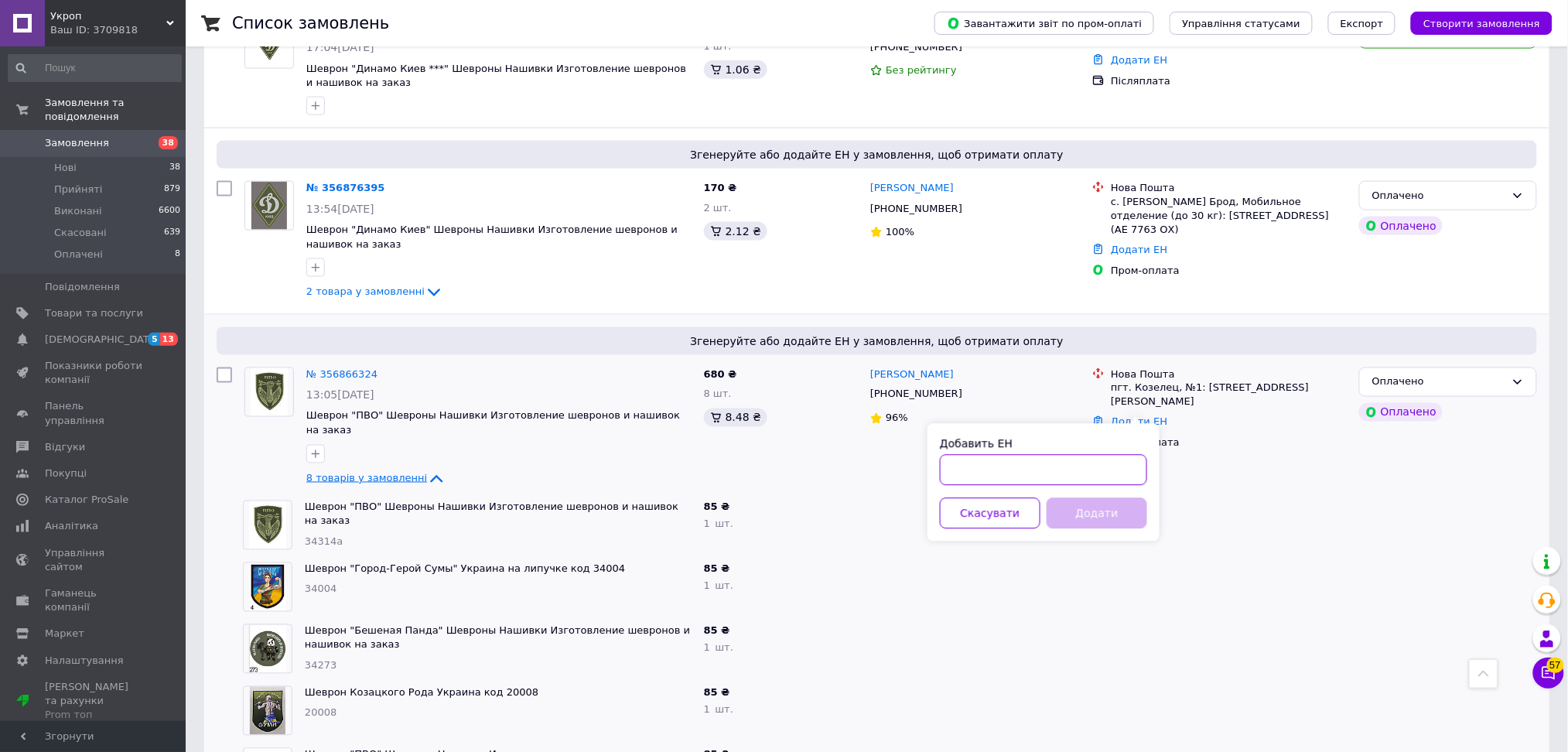
click at [1093, 463] on input "Добавить ЕН" at bounding box center [1043, 470] width 207 height 31
paste input "20451225369307"
type input "20451225369307"
click at [1073, 517] on button "Додати" at bounding box center [1096, 513] width 100 height 31
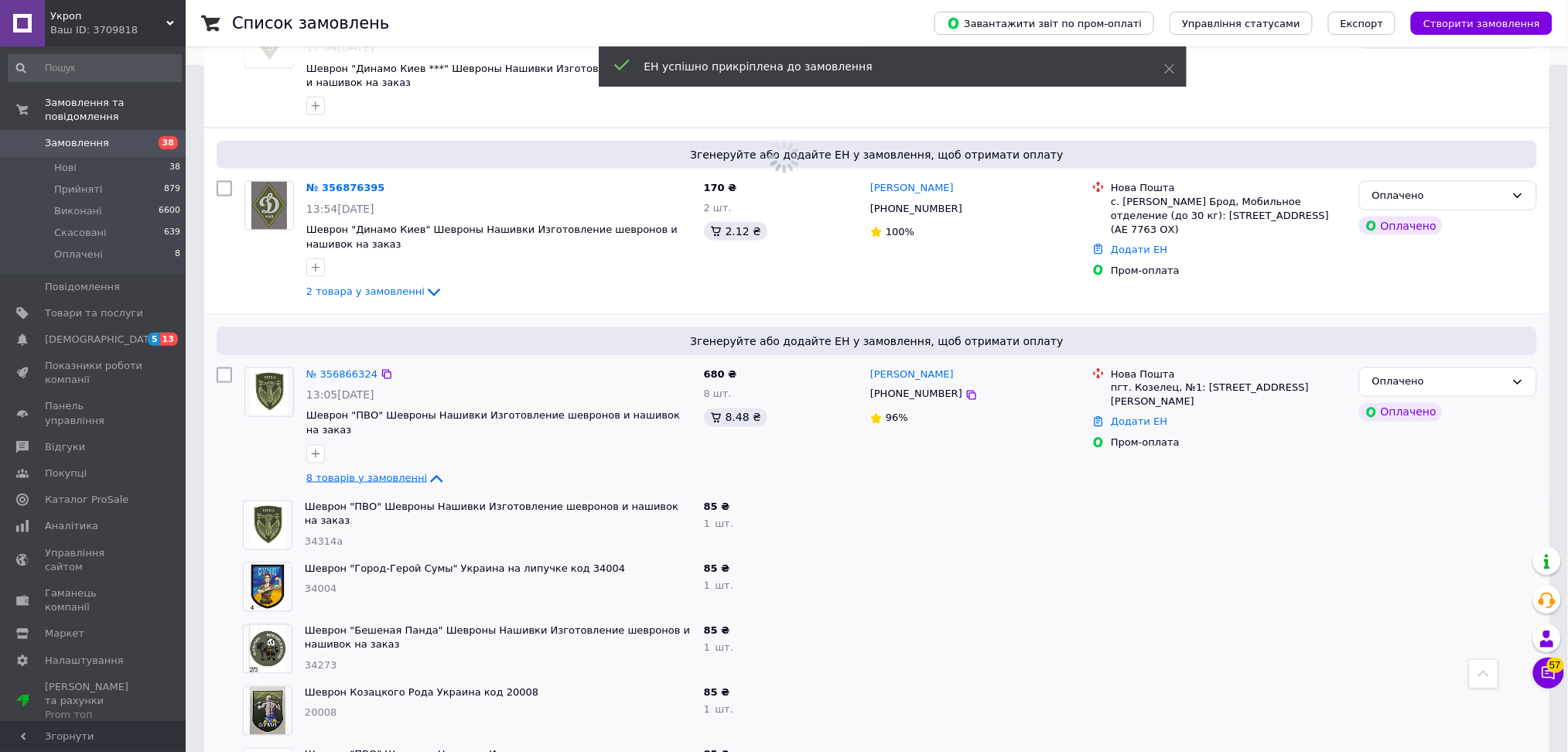
scroll to position [344, 0]
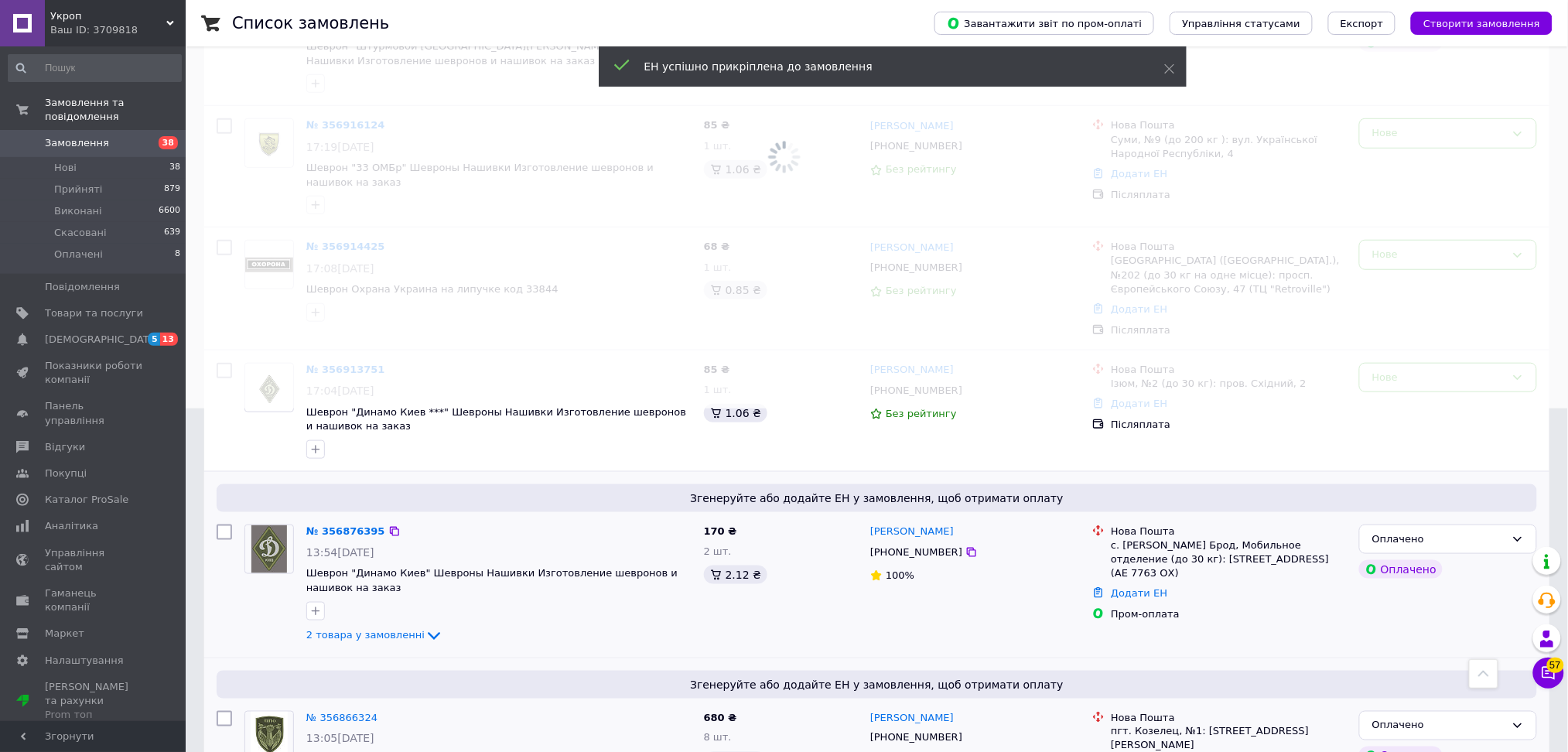
click at [425, 630] on icon at bounding box center [434, 635] width 18 height 18
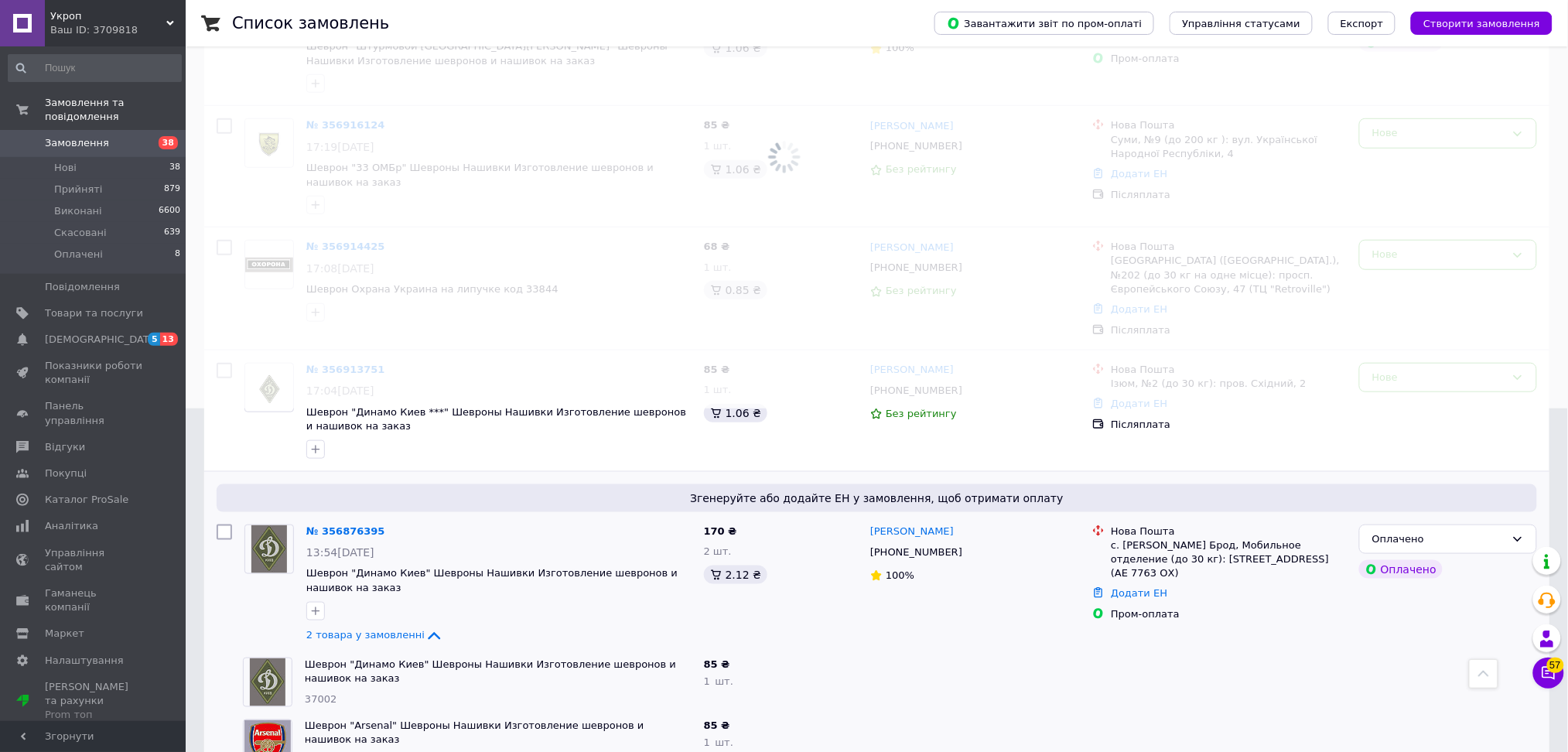
scroll to position [686, 0]
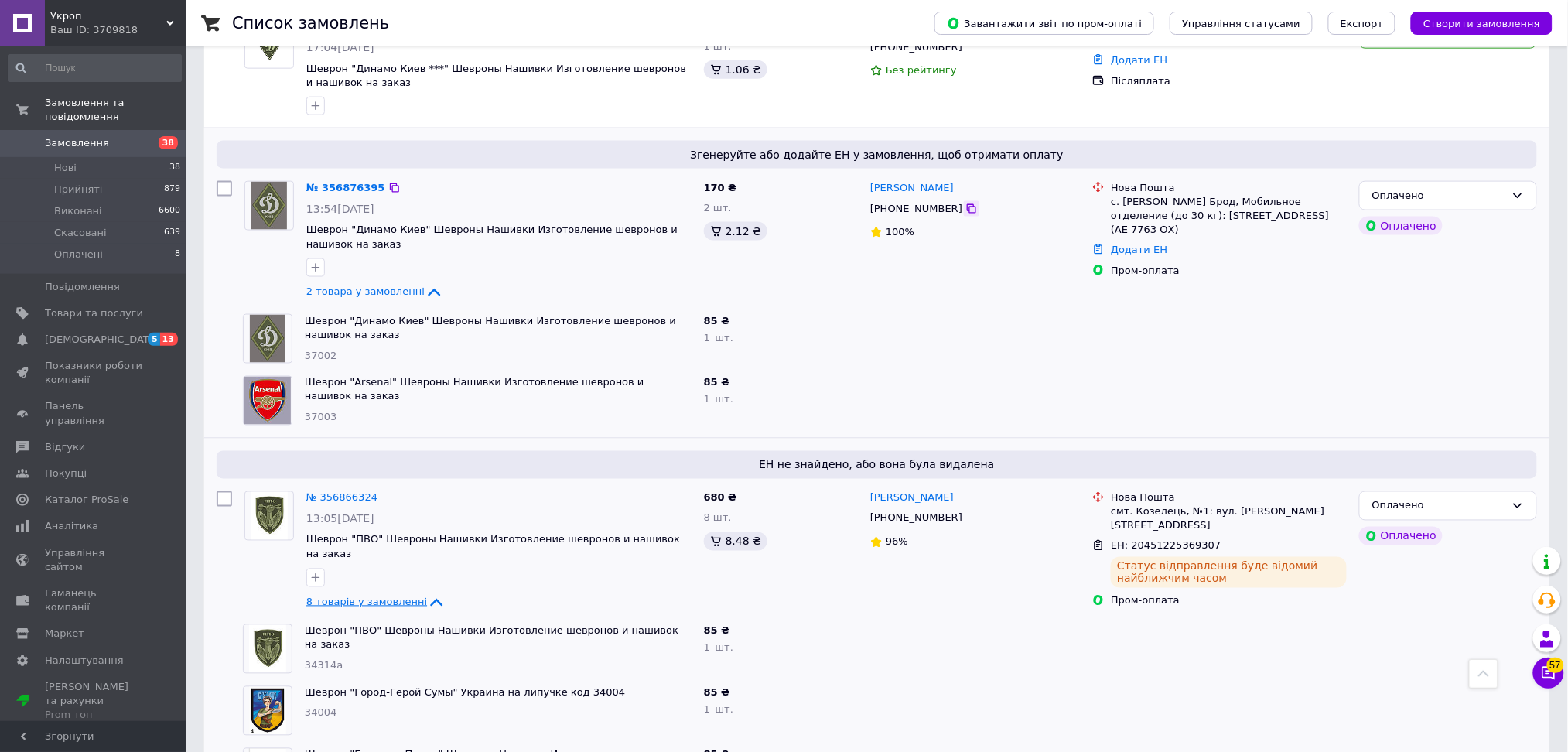
click at [965, 208] on icon at bounding box center [972, 209] width 13 height 13
drag, startPoint x: 1111, startPoint y: 205, endPoint x: 1191, endPoint y: 196, distance: 80.5
click at [1191, 196] on div "с. [PERSON_NAME] Брод, Мобильное отделение (до 30 кг): [STREET_ADDRESS] (АЕ 776…" at bounding box center [1228, 216] width 236 height 43
copy div "с. [PERSON_NAME] Брод,"
click at [1131, 245] on div "Додати ЕН" at bounding box center [1228, 250] width 242 height 21
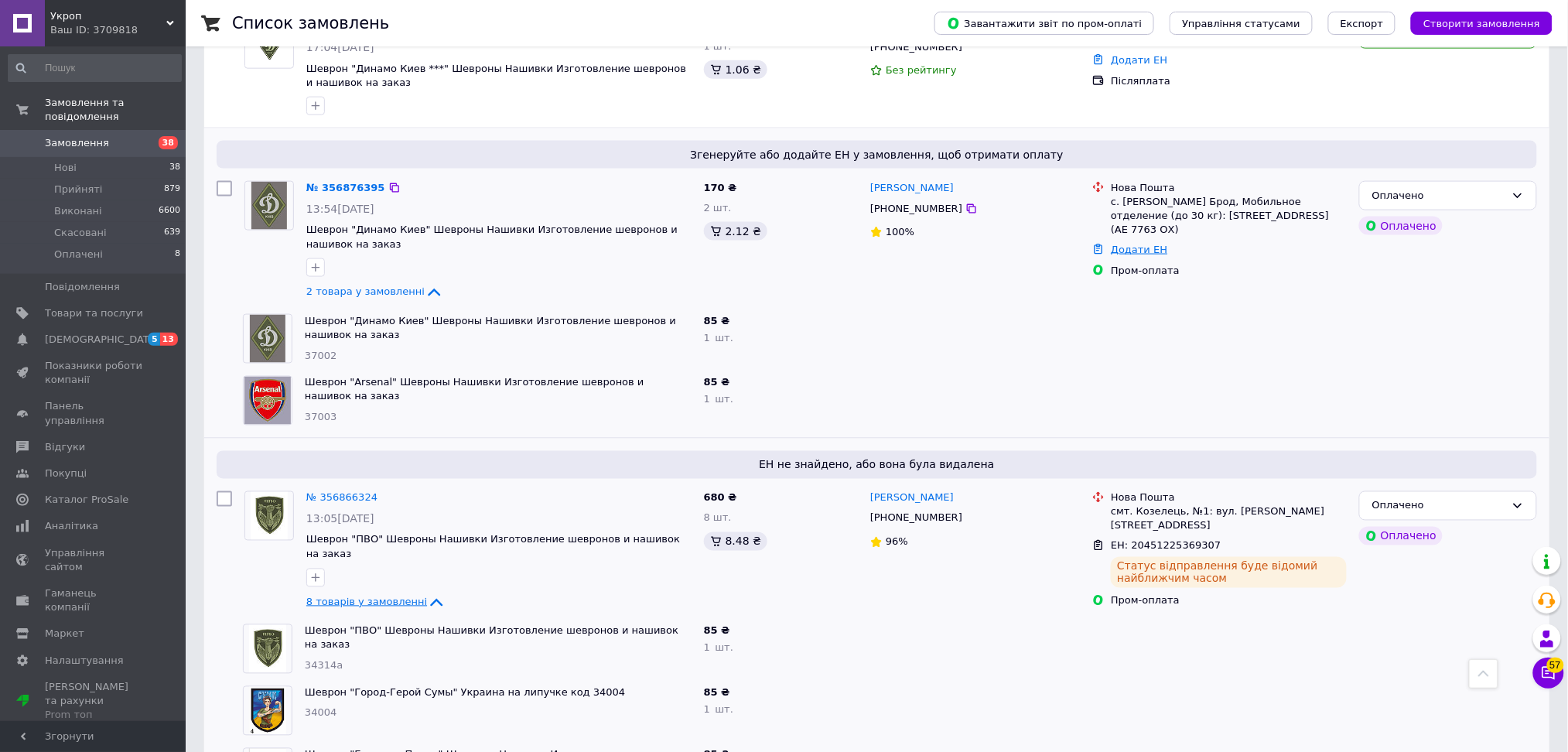
click at [1124, 243] on link "Додати ЕН" at bounding box center [1138, 249] width 56 height 12
click at [1036, 288] on input "Добавить ЕН" at bounding box center [1043, 297] width 207 height 31
paste input "20451225369925"
type input "20451225369925"
click at [1105, 333] on button "Додати" at bounding box center [1096, 340] width 100 height 31
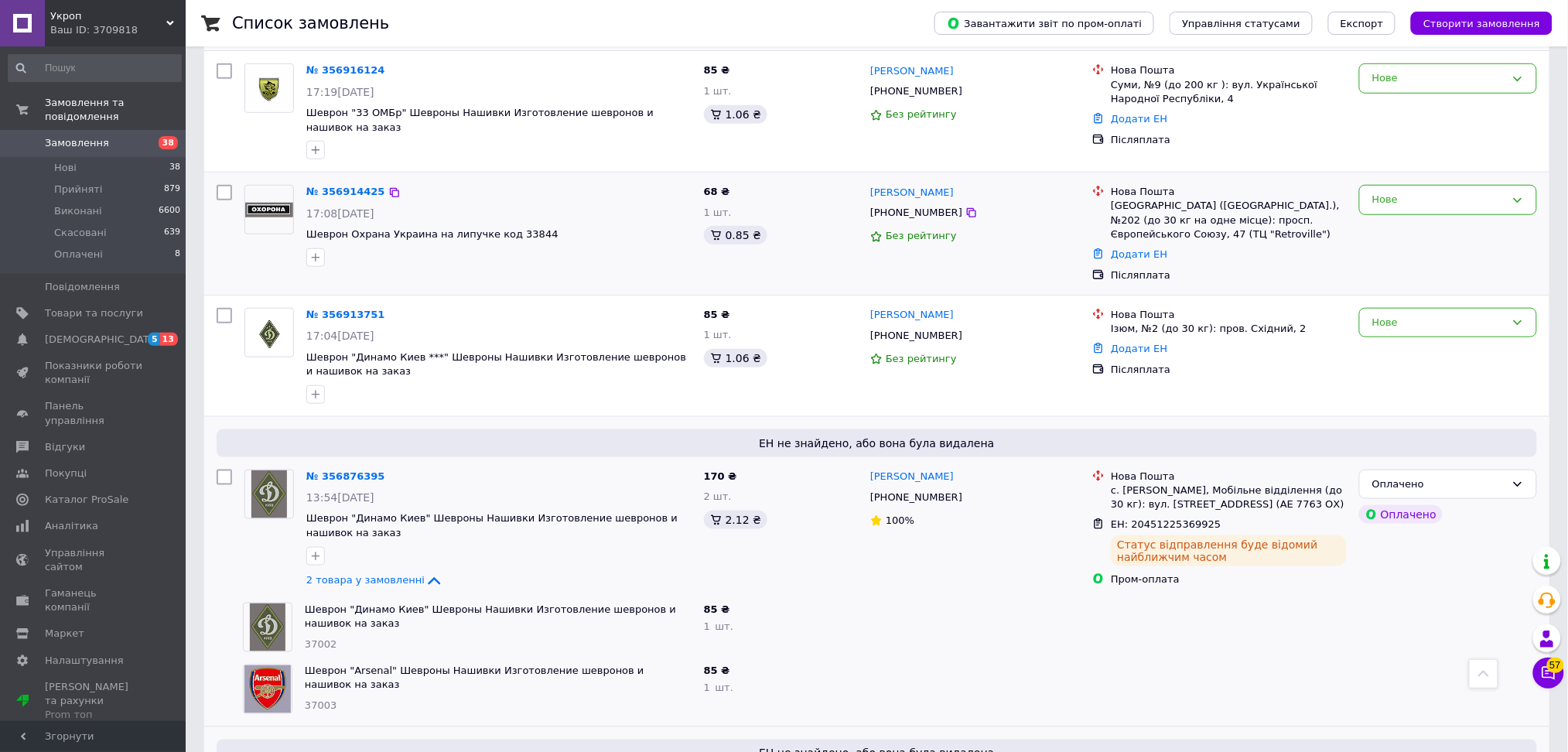
scroll to position [344, 0]
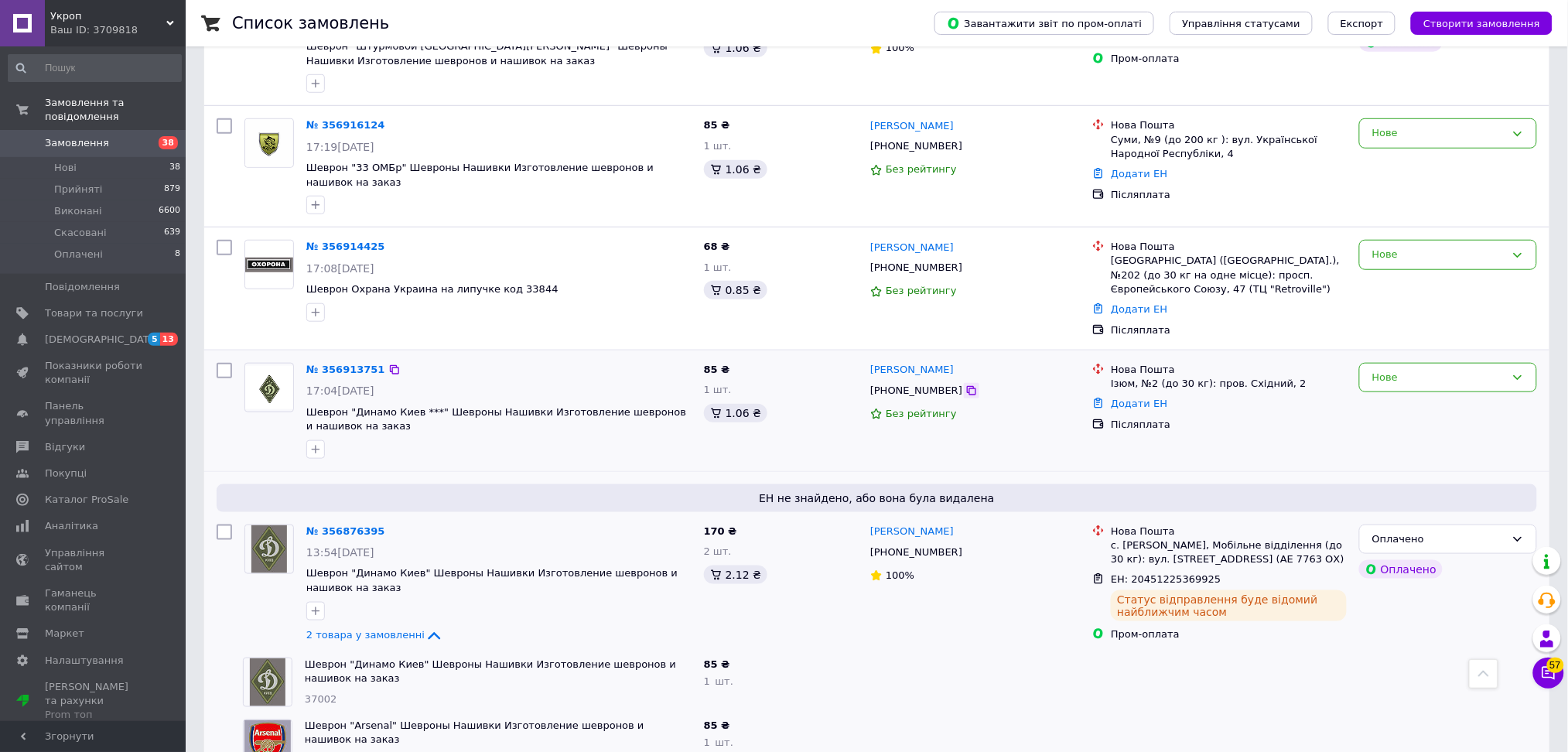
click at [967, 386] on icon at bounding box center [972, 391] width 9 height 9
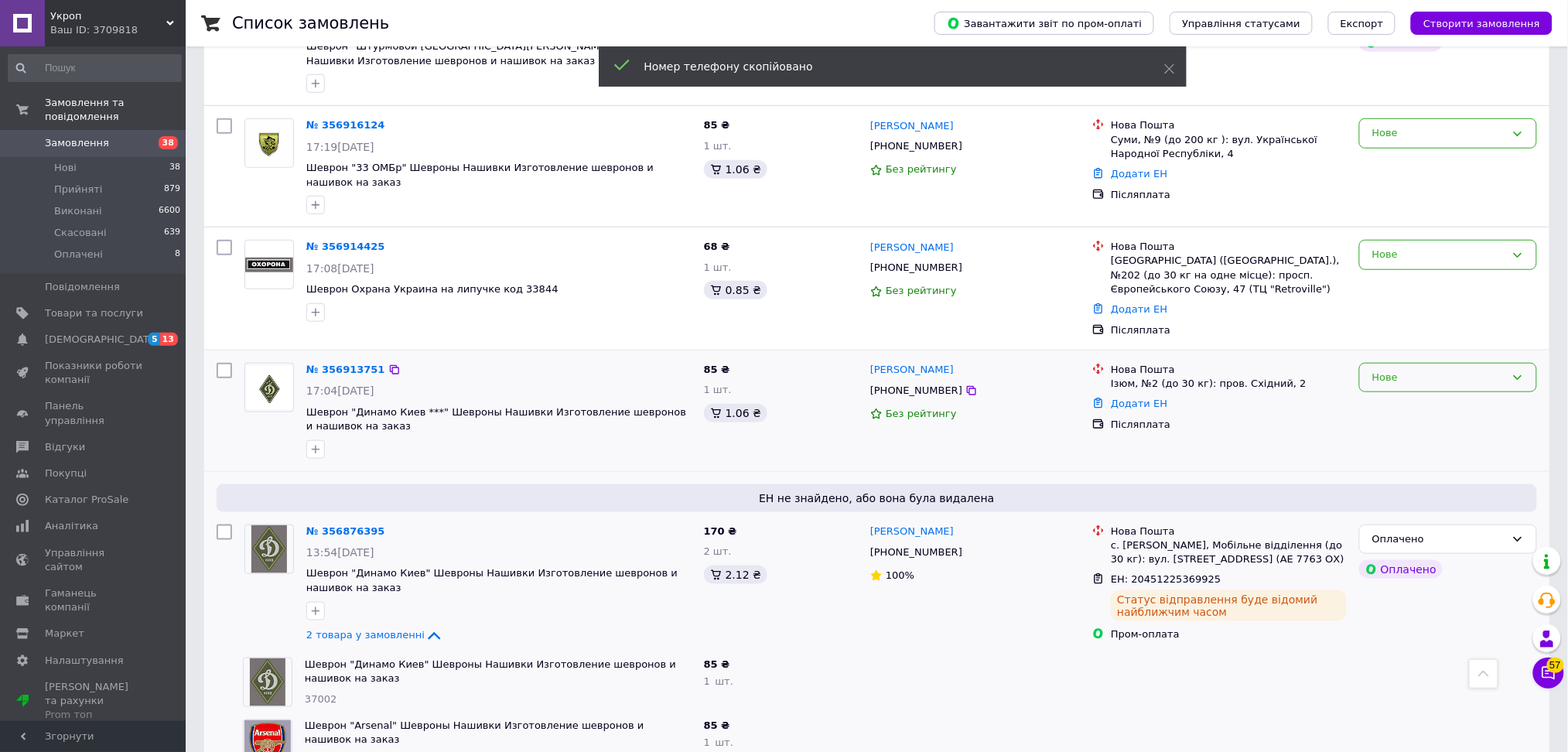
click at [1435, 377] on div "Нове" at bounding box center [1438, 378] width 133 height 17
click at [1427, 413] on li "Прийнято" at bounding box center [1447, 409] width 176 height 28
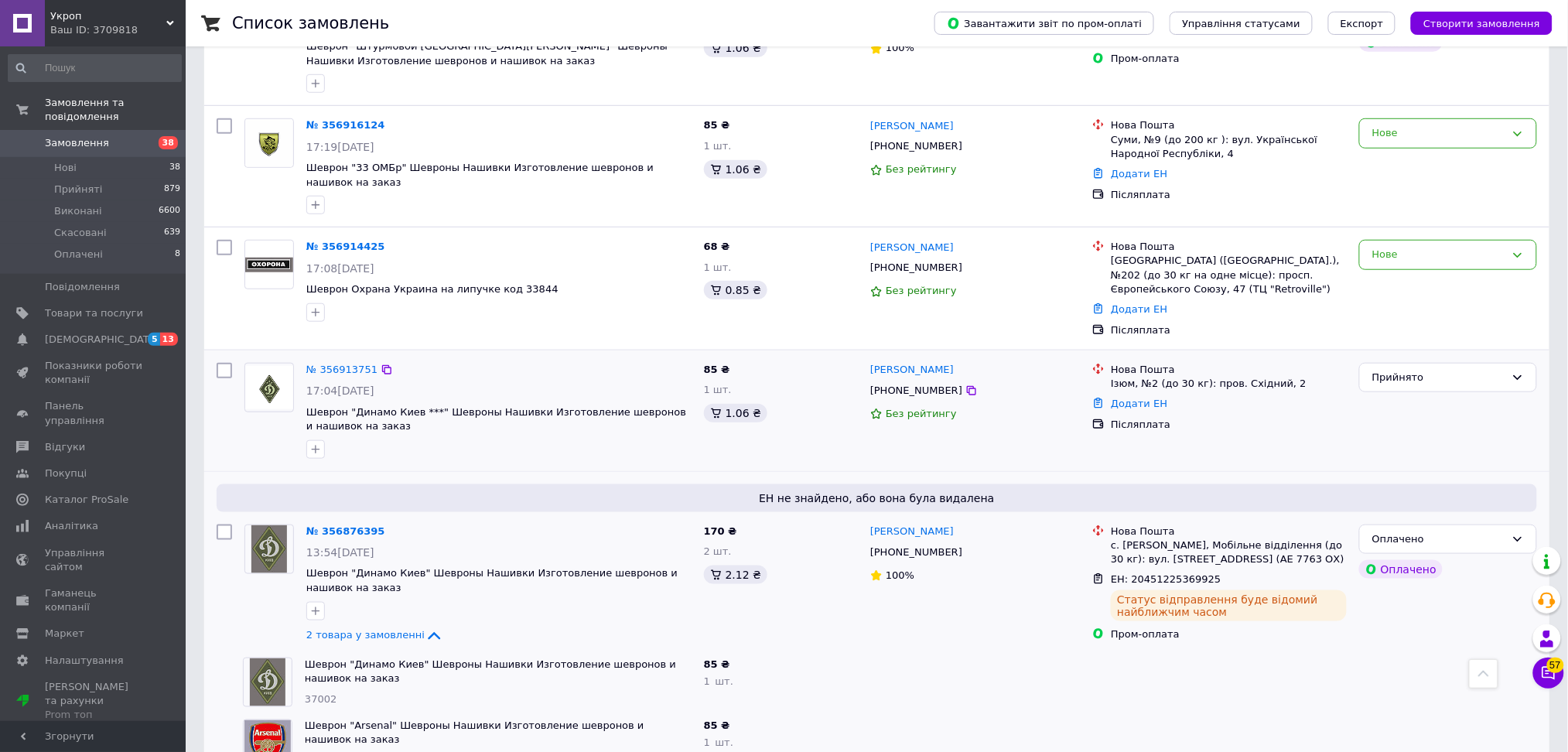
click at [1125, 379] on div "Ізюм, №2 (до 30 кг): пров. Східний, 2" at bounding box center [1228, 384] width 236 height 14
copy div "Ізюм"
click at [1143, 406] on link "Додати ЕН" at bounding box center [1138, 403] width 56 height 12
click at [1107, 469] on input "Добавить ЕН" at bounding box center [1043, 466] width 207 height 31
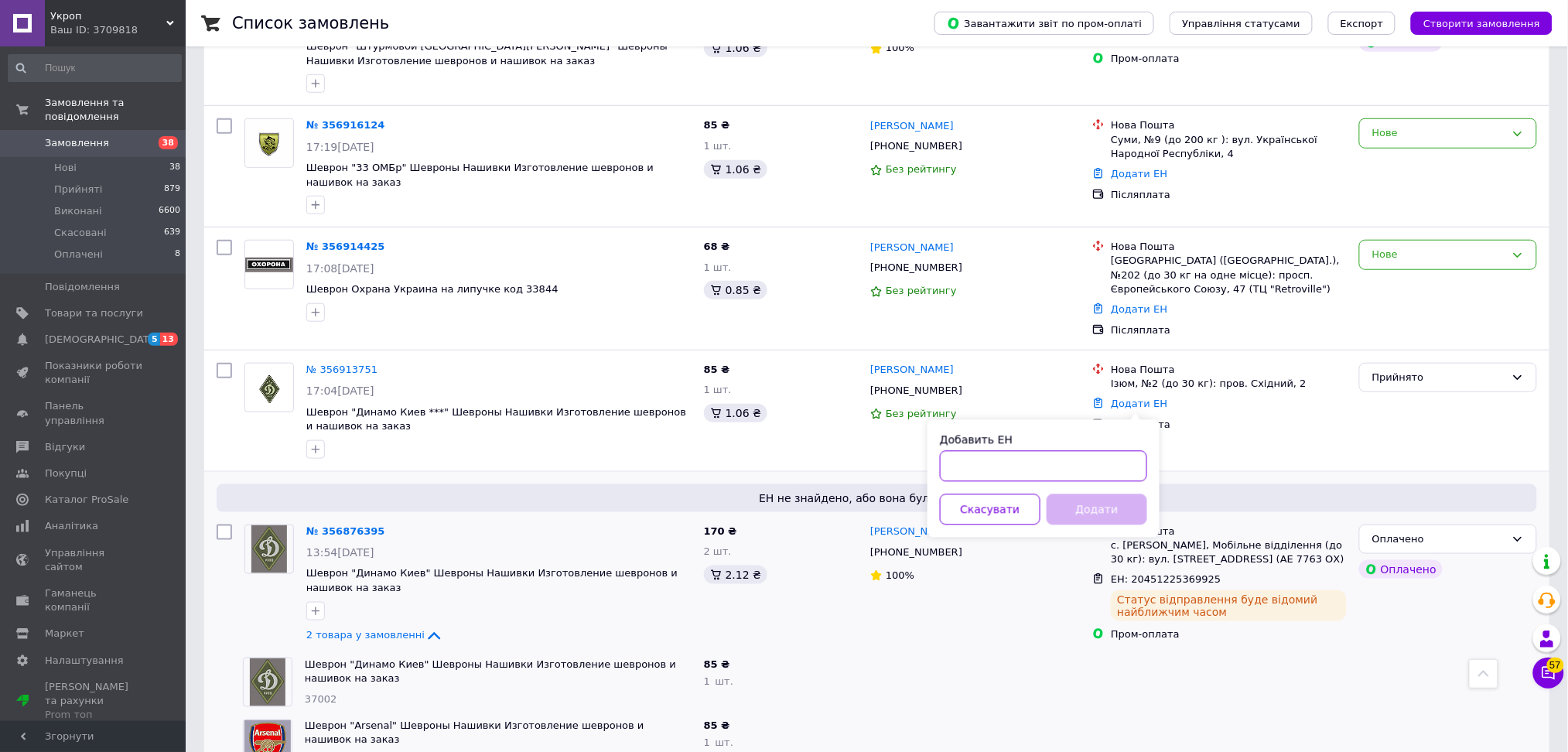
paste input "20451225370432"
type input "20451225370432"
click at [1125, 501] on button "Додати" at bounding box center [1096, 509] width 100 height 31
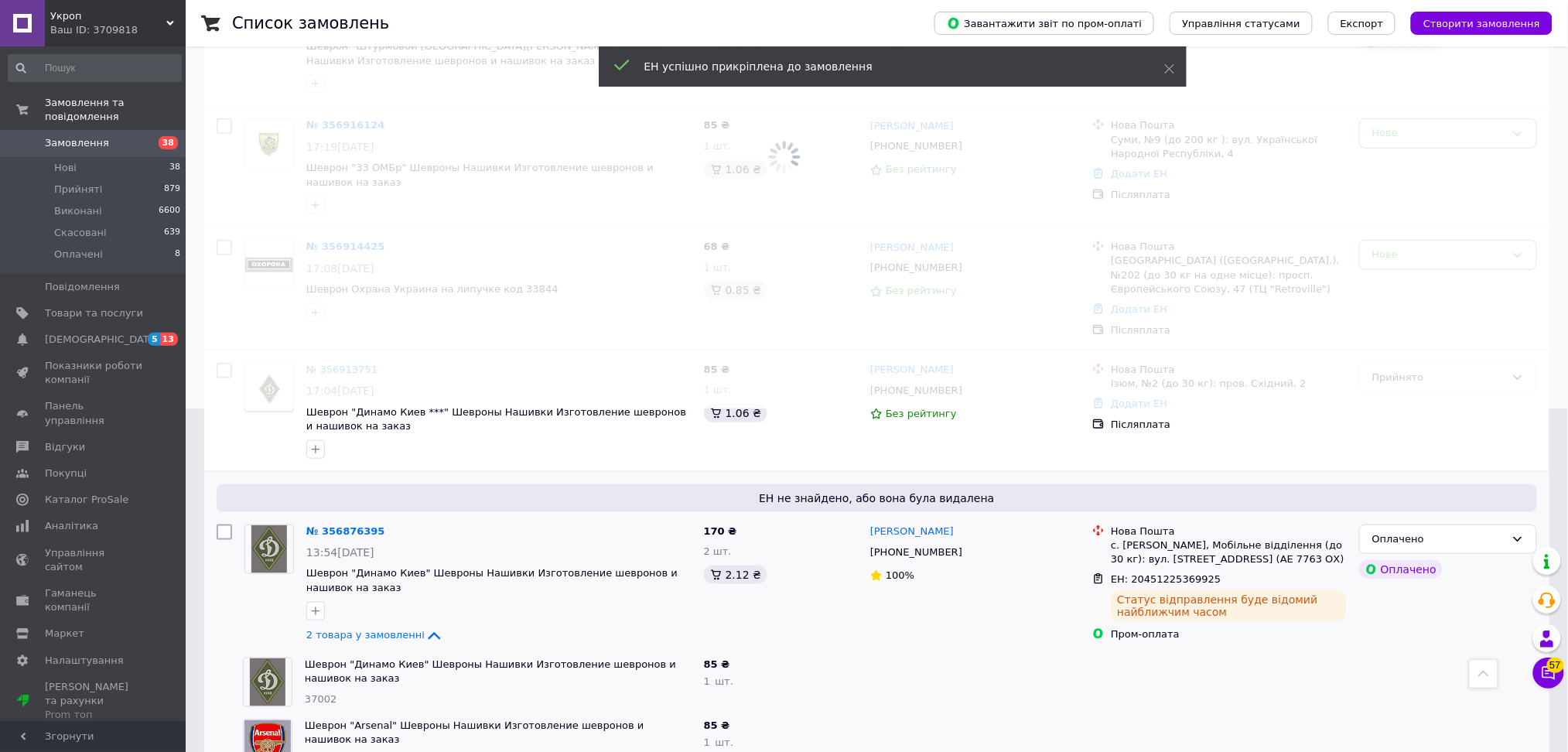
scroll to position [0, 0]
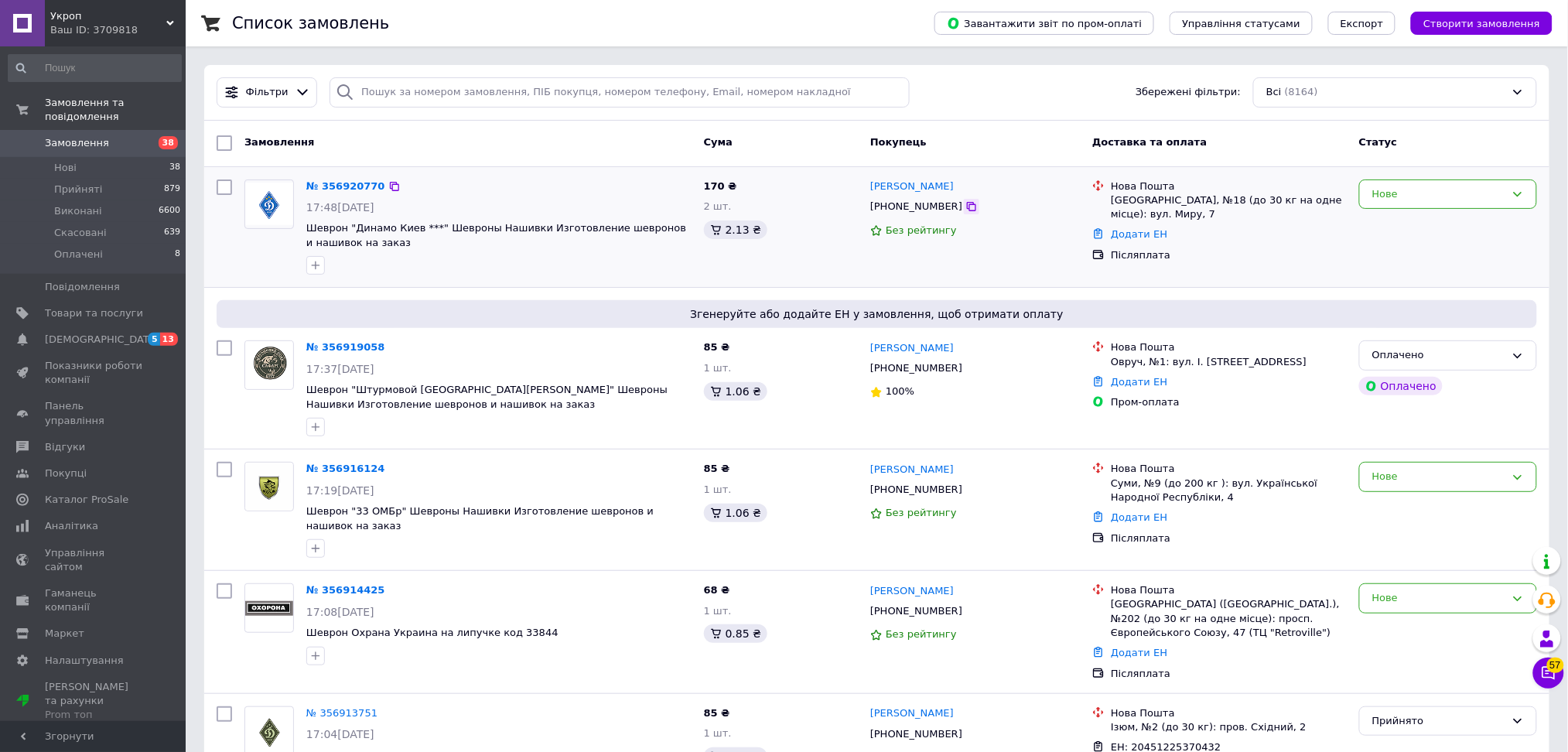
click at [965, 203] on icon at bounding box center [972, 207] width 13 height 13
click at [1421, 190] on div "Нове" at bounding box center [1438, 194] width 133 height 17
drag, startPoint x: 1417, startPoint y: 215, endPoint x: 1404, endPoint y: 258, distance: 44.9
click at [1416, 215] on li "Прийнято" at bounding box center [1447, 226] width 176 height 28
click at [1126, 201] on div "[GEOGRAPHIC_DATA], №18 (до 30 кг на одне місце): вул. Миру, 7" at bounding box center [1228, 207] width 236 height 28
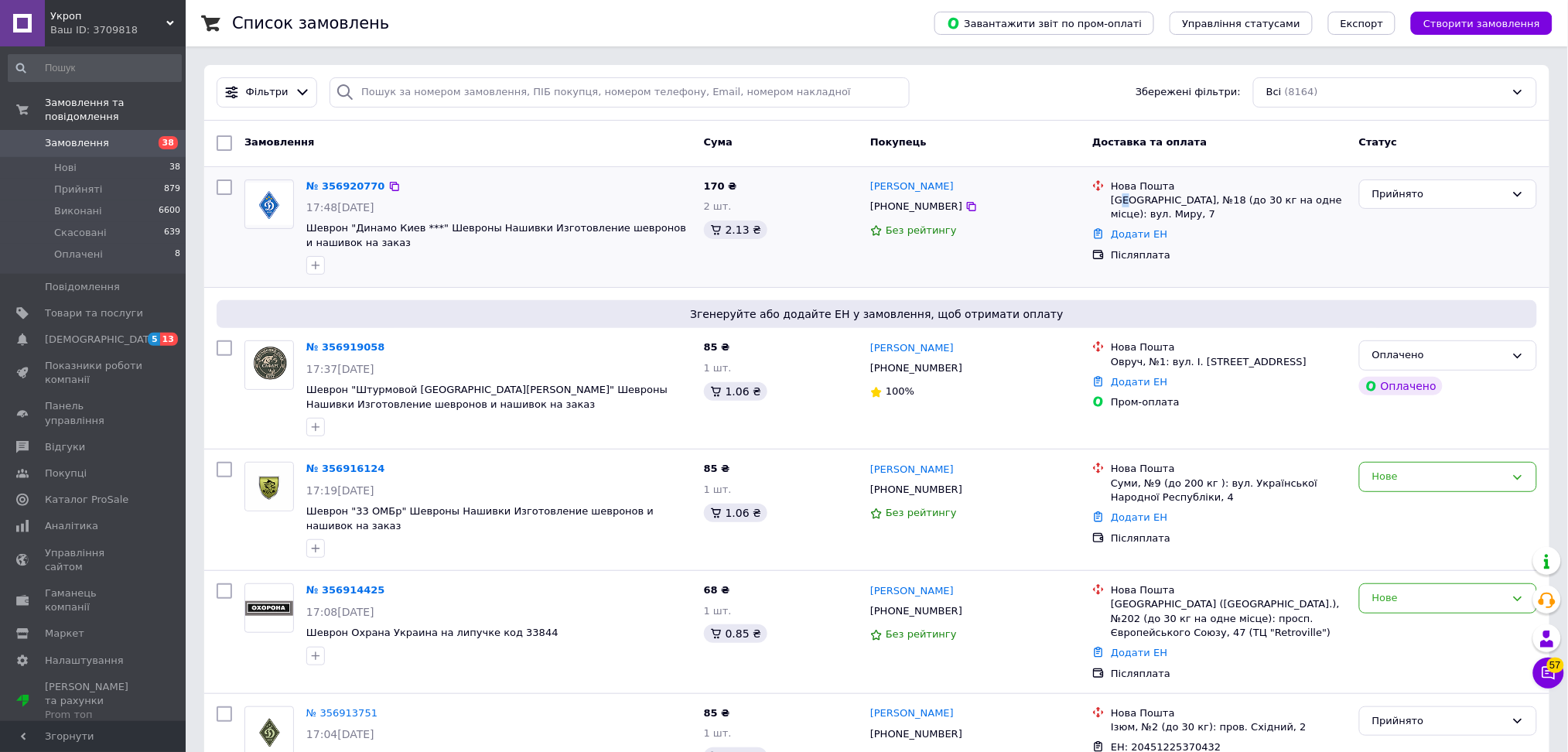
click at [1123, 200] on div "[GEOGRAPHIC_DATA], №18 (до 30 кг на одне місце): вул. Миру, 7" at bounding box center [1228, 207] width 236 height 28
click at [1109, 201] on div "Нова Пошта Тернопіль, №18 (до 30 кг на одне місце): вул. Миру, 7" at bounding box center [1228, 201] width 242 height 43
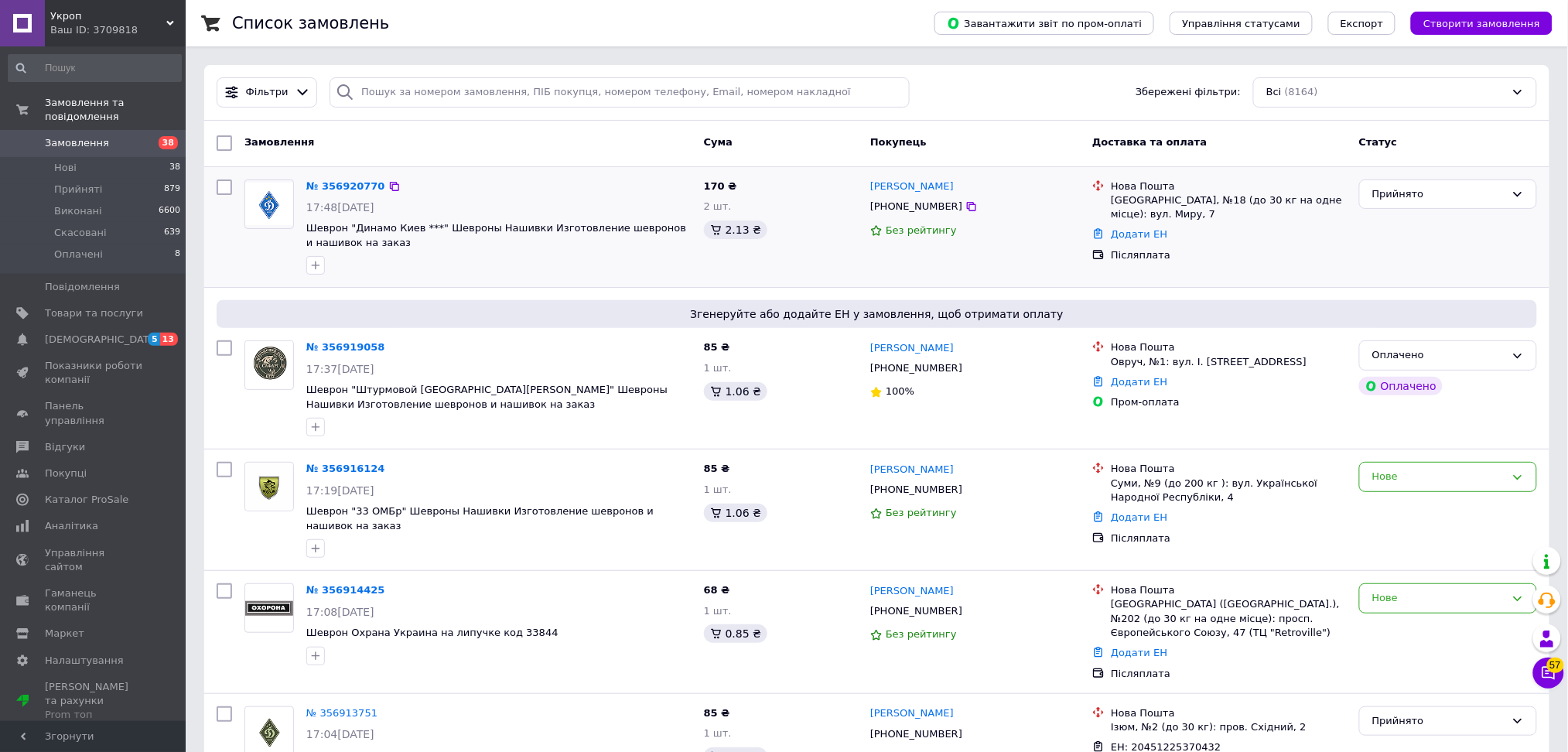
click at [1122, 201] on div "[GEOGRAPHIC_DATA], №18 (до 30 кг на одне місце): вул. Миру, 7" at bounding box center [1228, 207] width 236 height 28
click at [1121, 201] on div "[GEOGRAPHIC_DATA], №18 (до 30 кг на одне місце): вул. Миру, 7" at bounding box center [1228, 207] width 236 height 28
click at [212, 347] on div at bounding box center [224, 388] width 28 height 108
click at [223, 349] on input "checkbox" at bounding box center [224, 348] width 16 height 16
checkbox input "true"
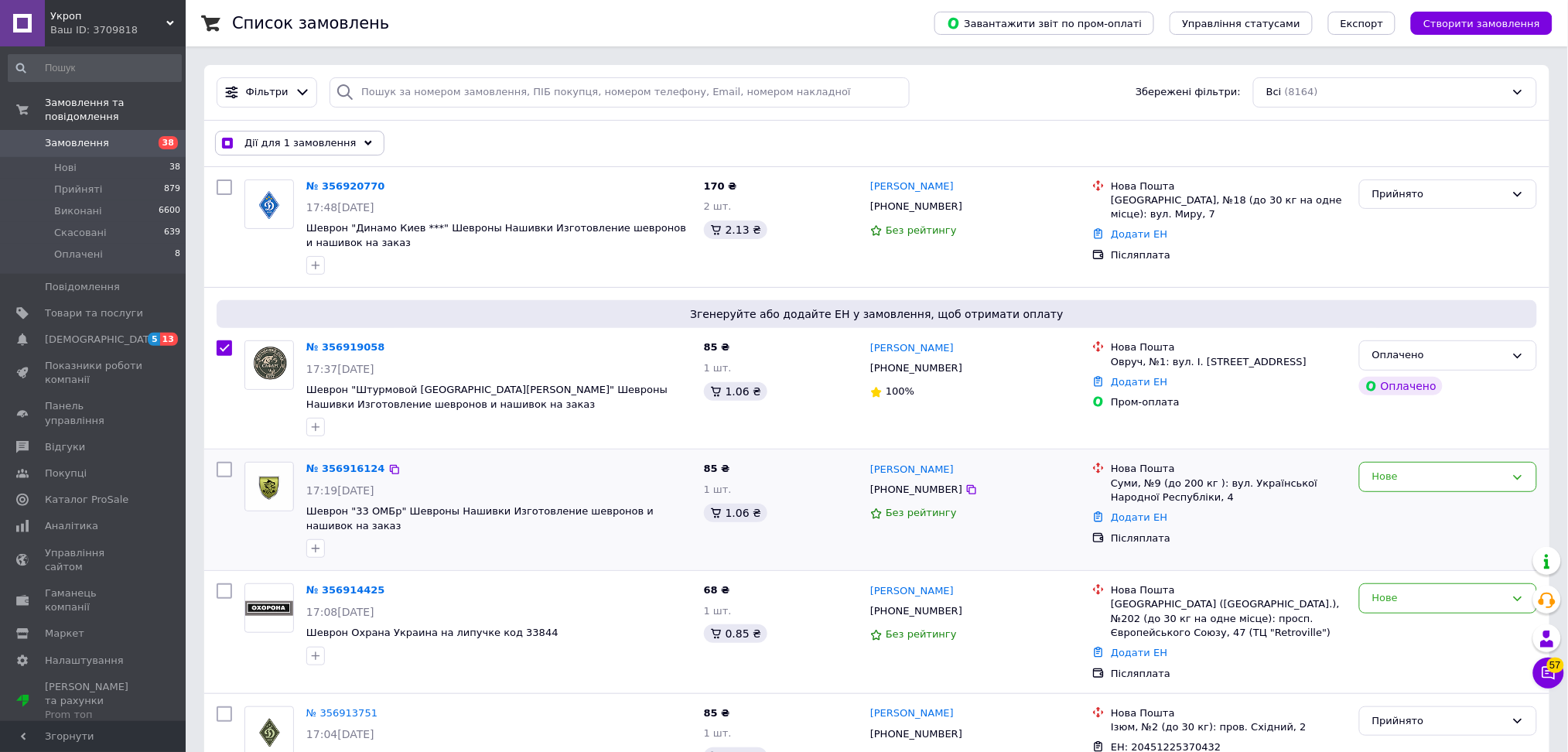
click at [223, 468] on input "checkbox" at bounding box center [224, 470] width 16 height 16
checkbox input "true"
click at [220, 586] on input "checkbox" at bounding box center [224, 591] width 16 height 16
checkbox input "true"
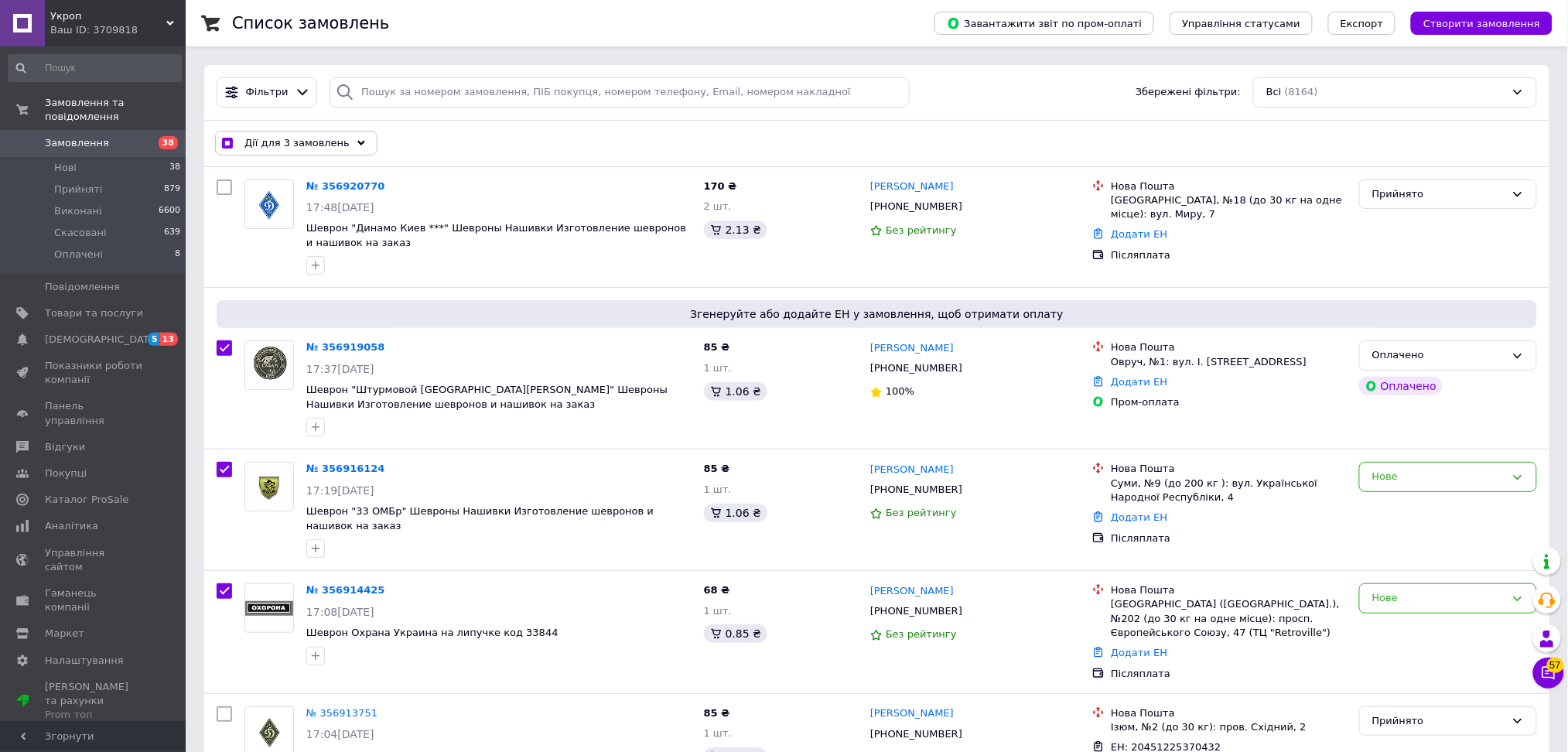
click at [299, 148] on span "Дії для 3 замовлень" at bounding box center [296, 143] width 105 height 14
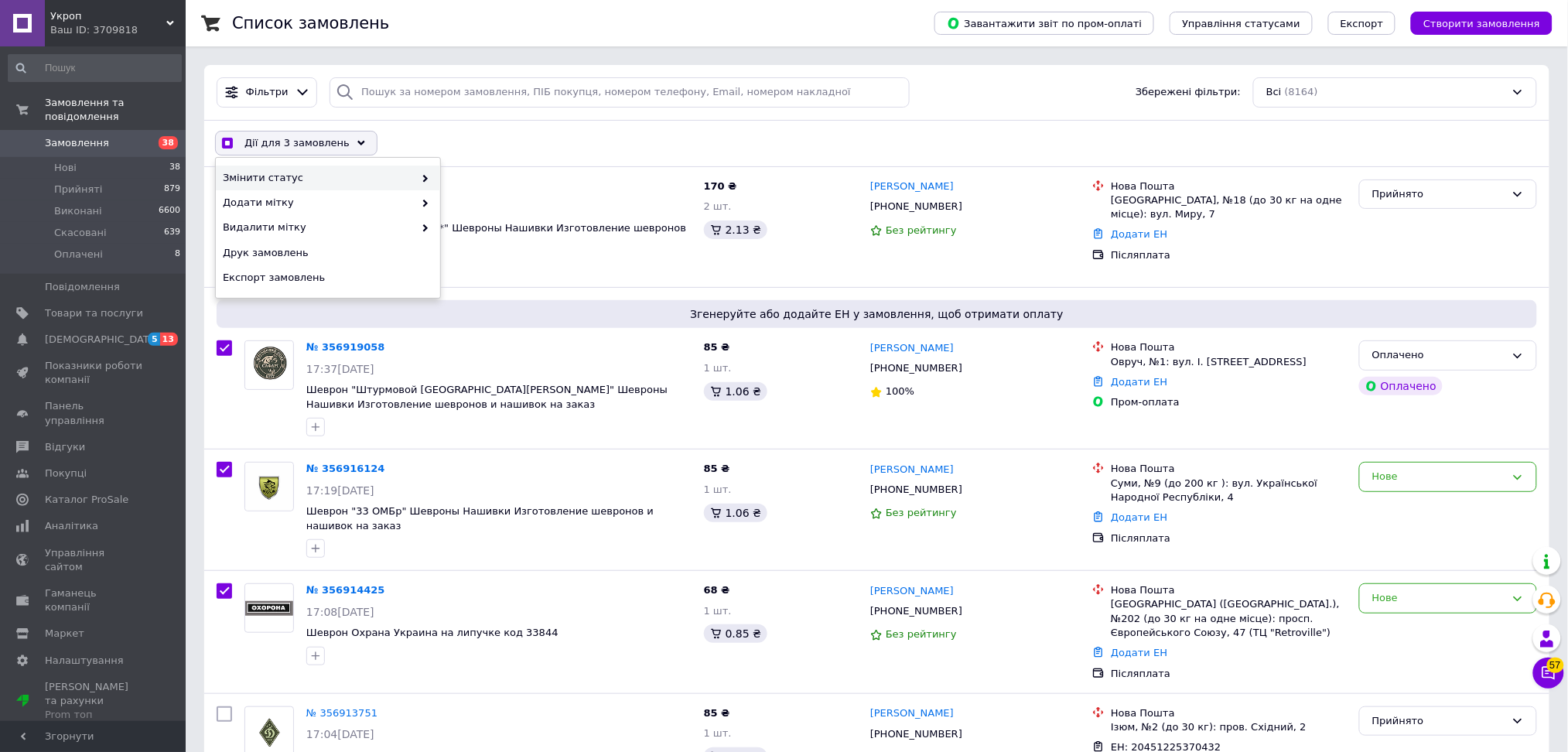
checkbox input "true"
click at [475, 167] on div "Прийнято" at bounding box center [552, 178] width 224 height 24
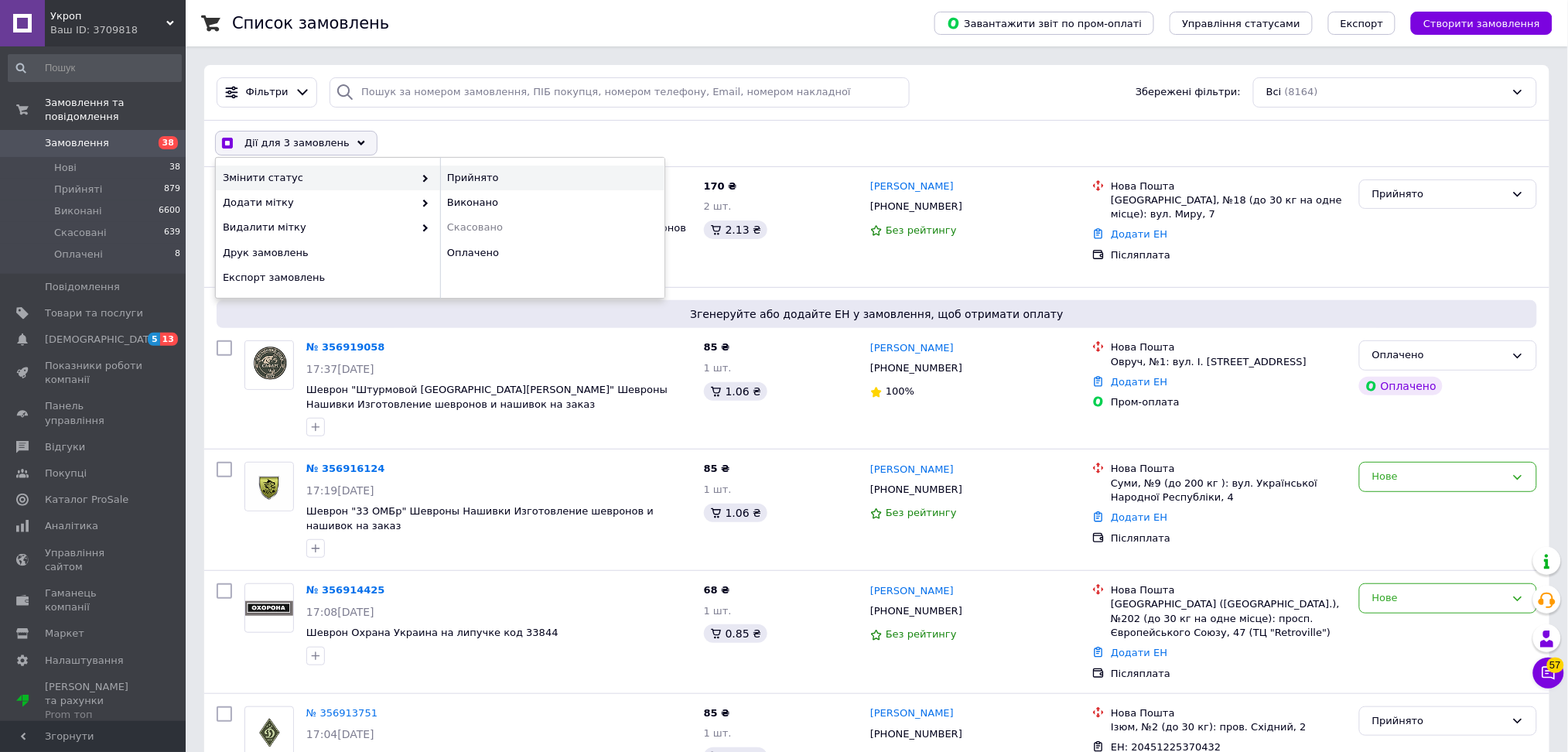
checkbox input "false"
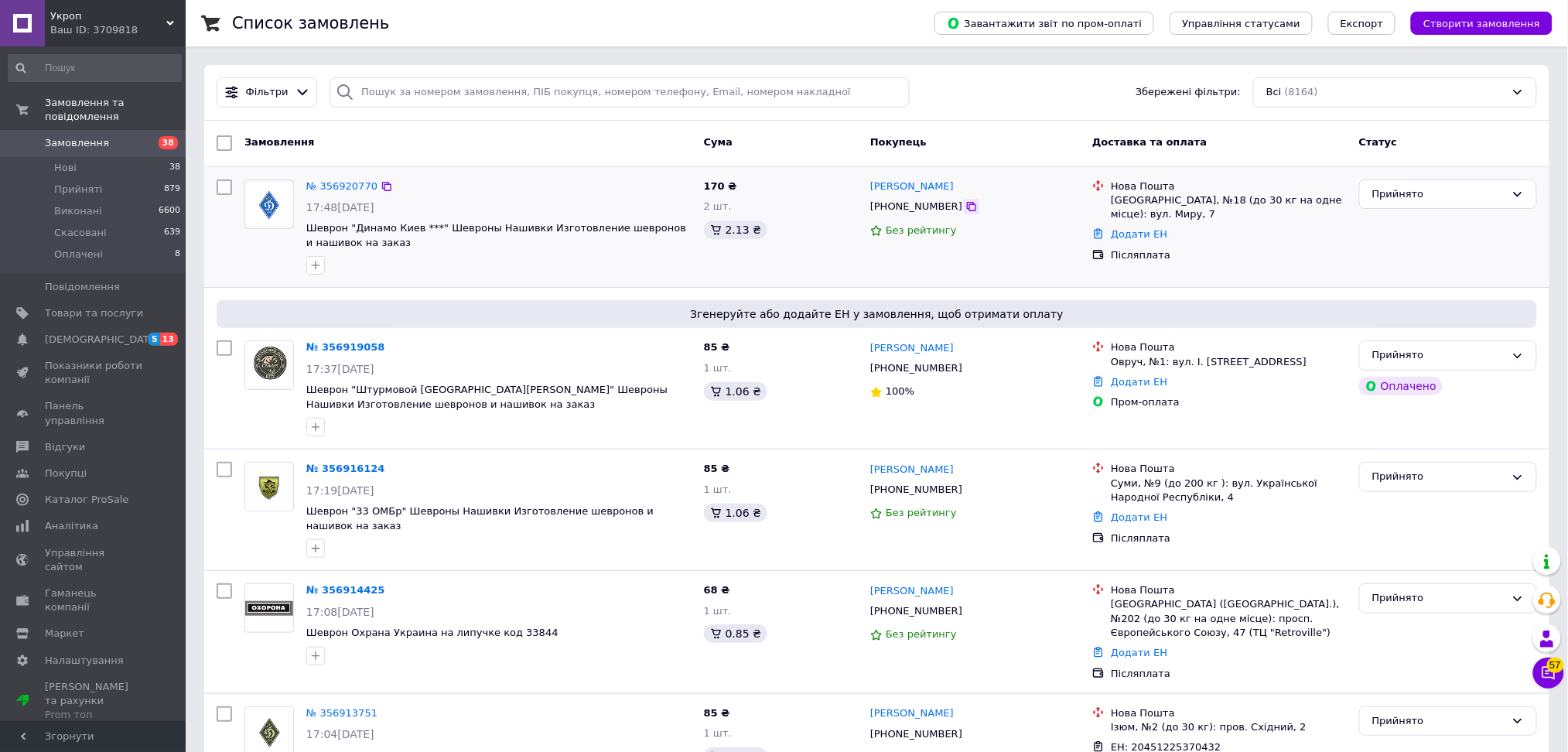
click at [965, 210] on icon at bounding box center [972, 207] width 13 height 13
click at [1134, 241] on div "Додати ЕН" at bounding box center [1228, 235] width 242 height 21
click at [1132, 228] on link "Додати ЕН" at bounding box center [1138, 234] width 56 height 12
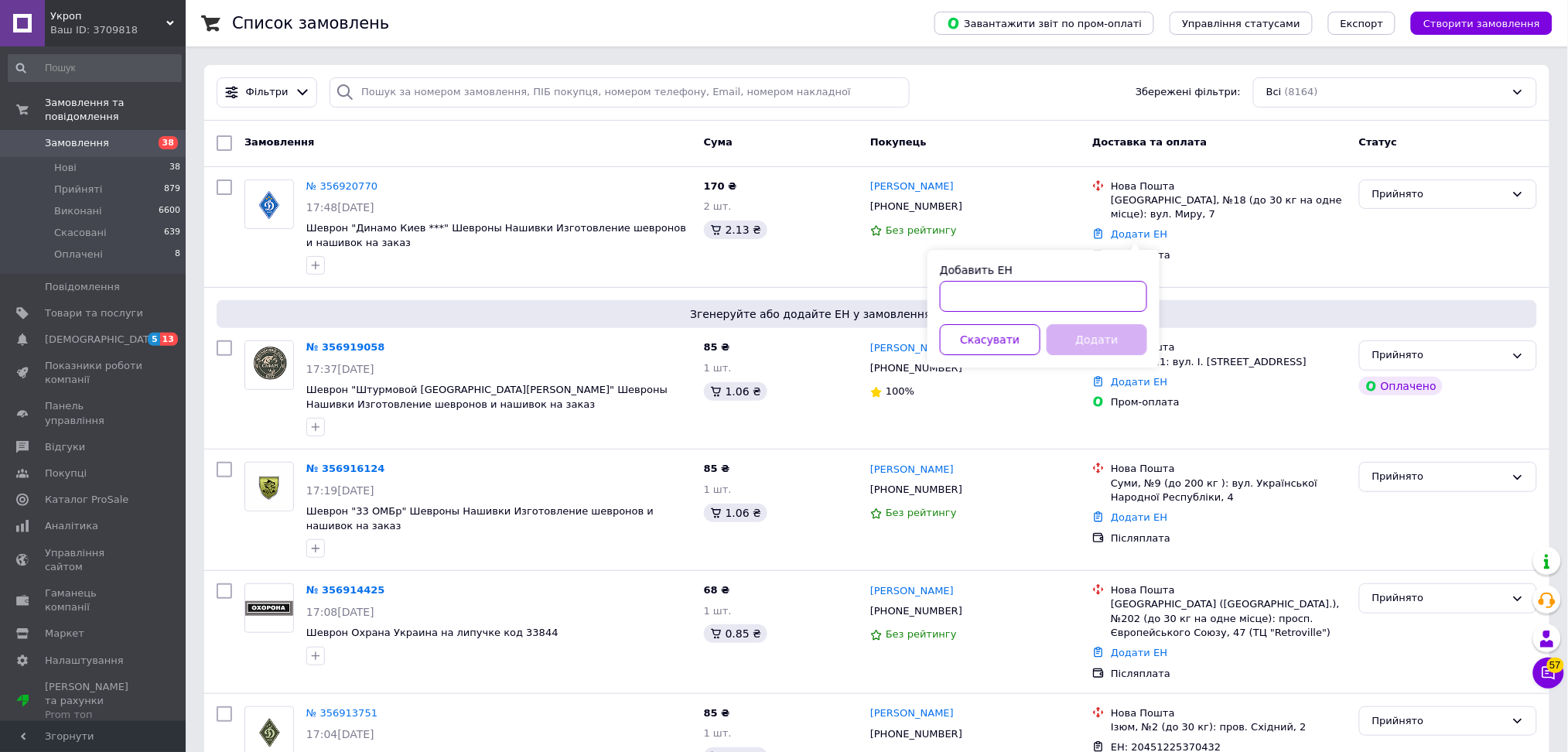
click at [1062, 299] on input "Добавить ЕН" at bounding box center [1043, 295] width 207 height 31
paste input "20451225371351"
type input "20451225371351"
click at [1062, 332] on button "Додати" at bounding box center [1096, 339] width 100 height 31
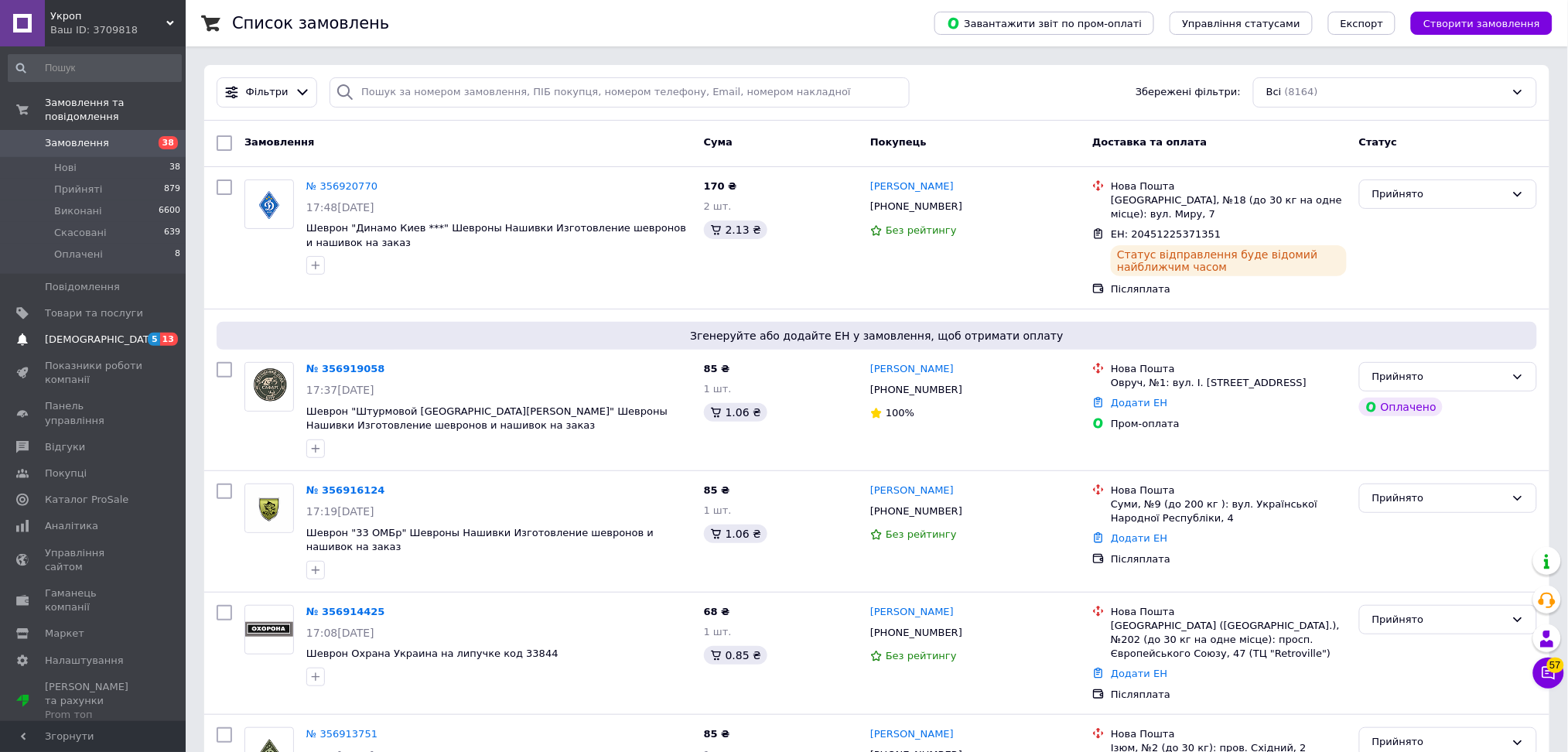
click at [60, 333] on span "[DEMOGRAPHIC_DATA]" at bounding box center [102, 340] width 115 height 14
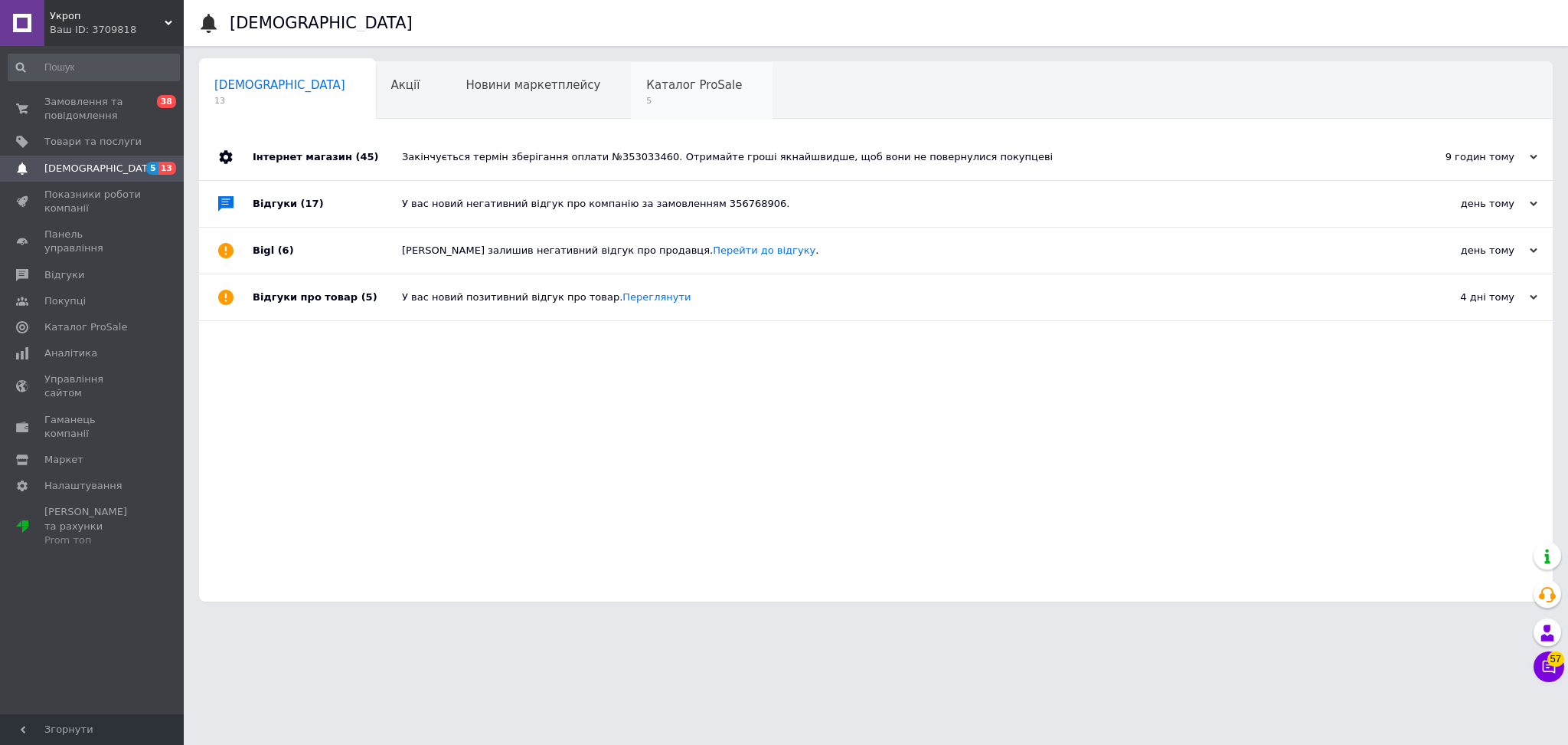
click at [631, 100] on div "Каталог ProSale 5" at bounding box center [701, 91] width 142 height 58
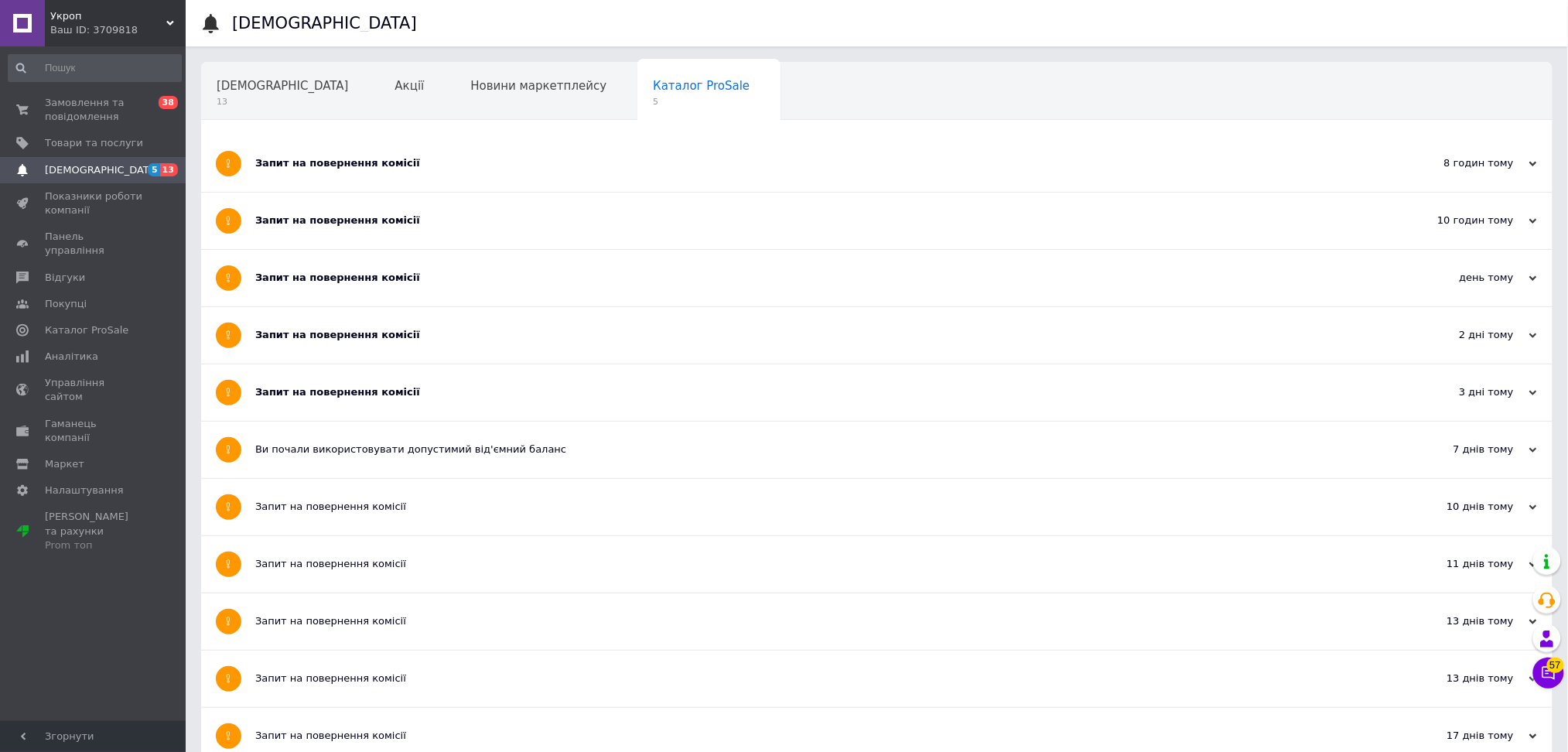
click at [458, 171] on div "Запит на повернення комісії" at bounding box center [818, 163] width 1127 height 56
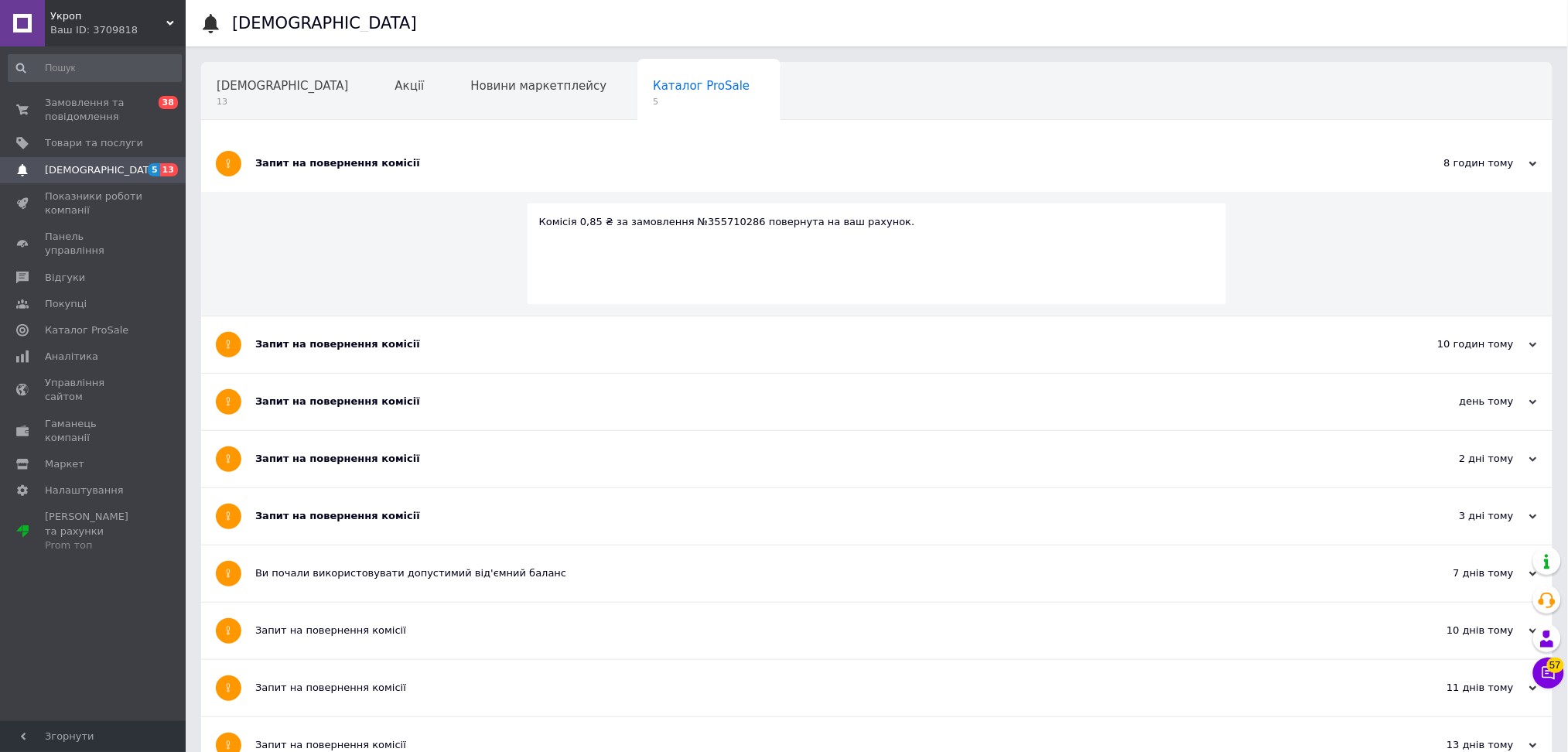
click at [398, 361] on div "Запит на повернення комісії" at bounding box center [818, 344] width 1127 height 56
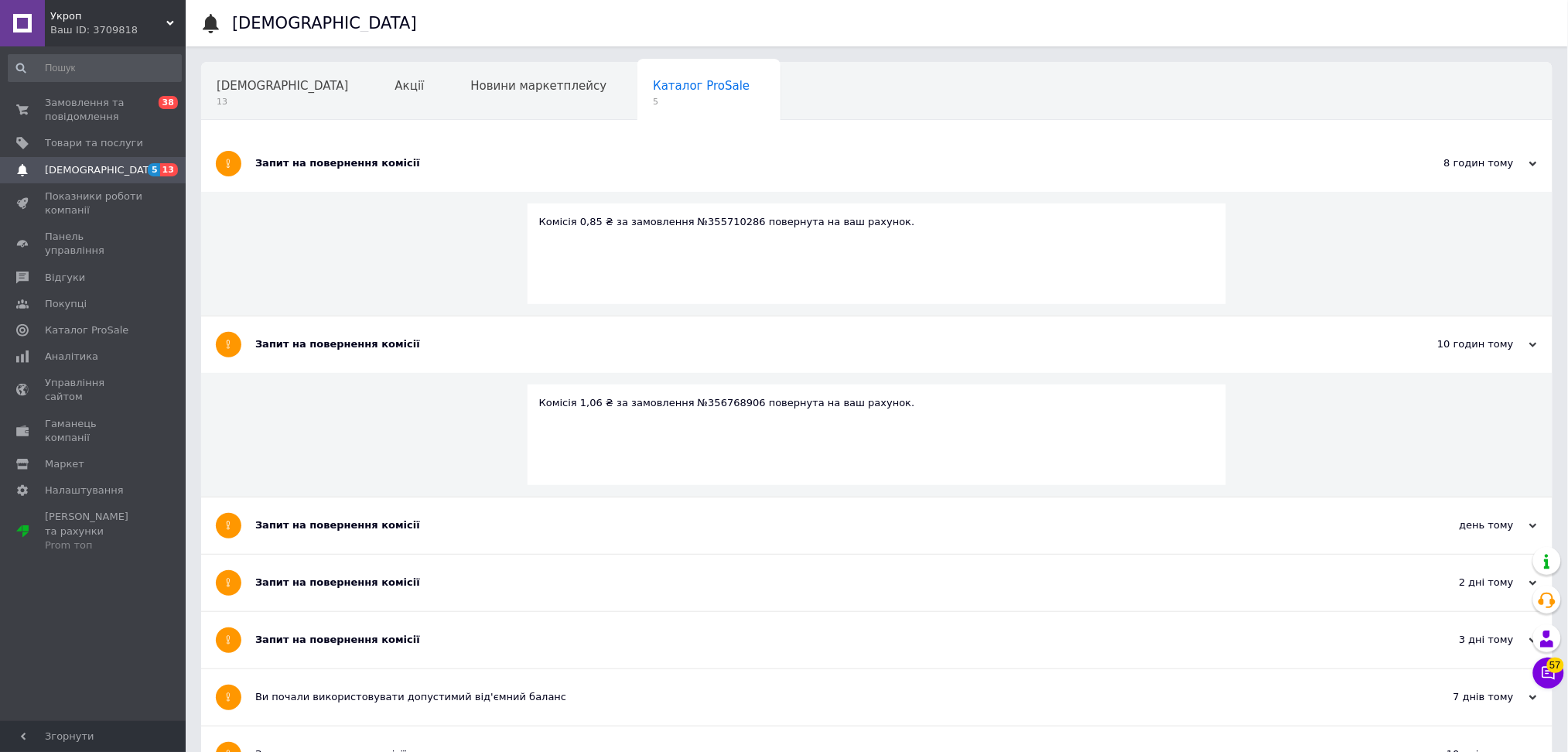
click at [375, 525] on div "Запит на повернення комісії" at bounding box center [818, 525] width 1127 height 14
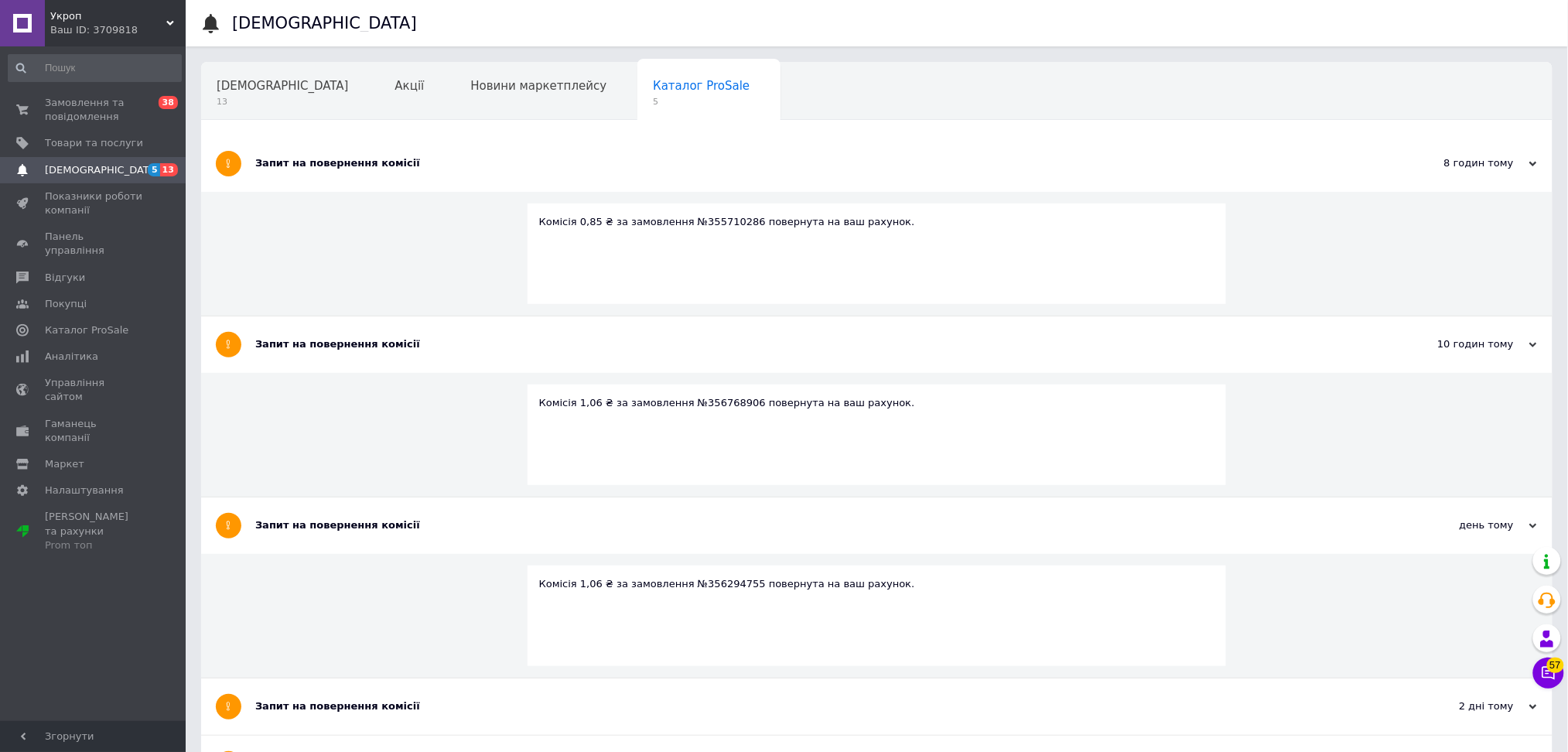
scroll to position [344, 0]
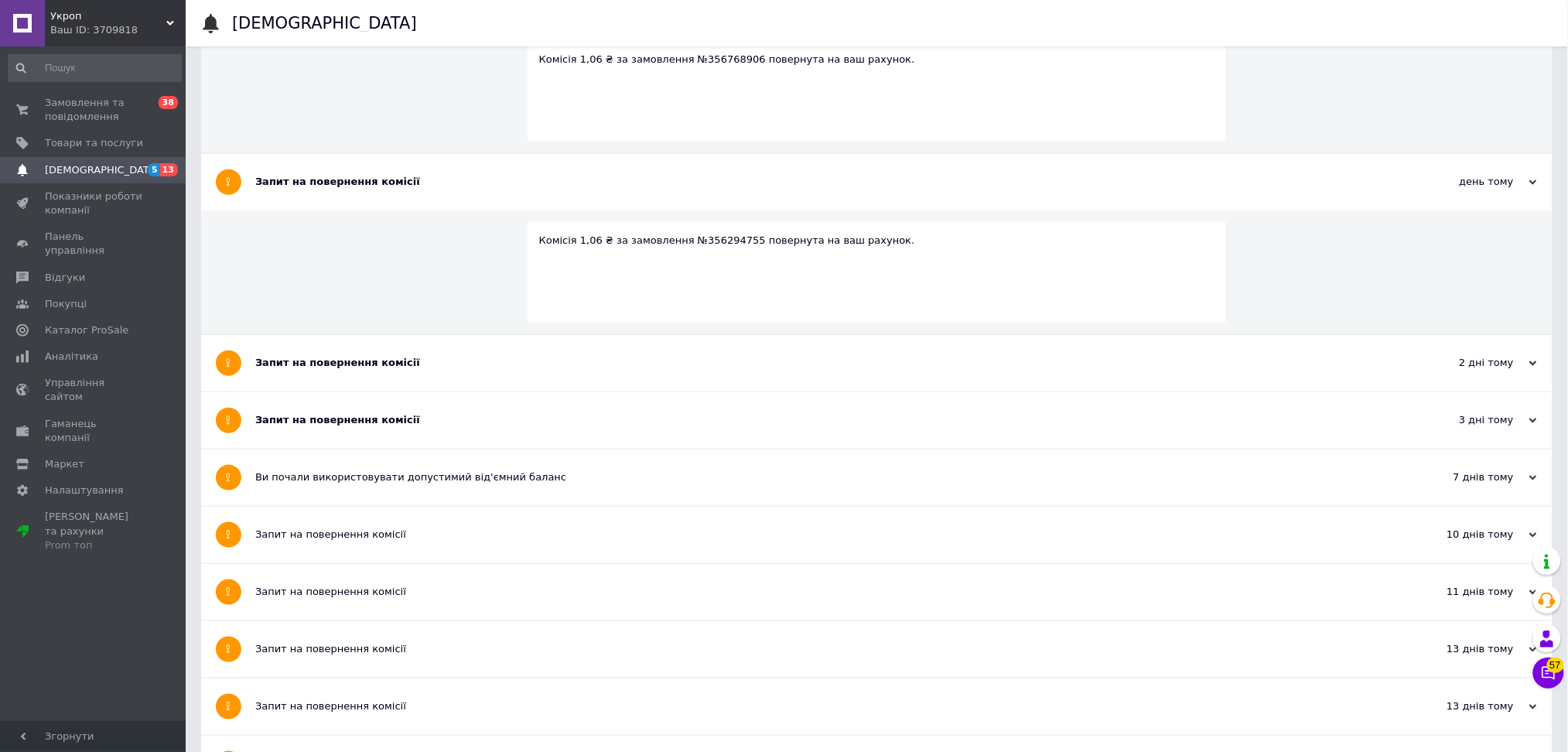
click at [385, 369] on div "Запит на повернення комісії" at bounding box center [818, 363] width 1127 height 14
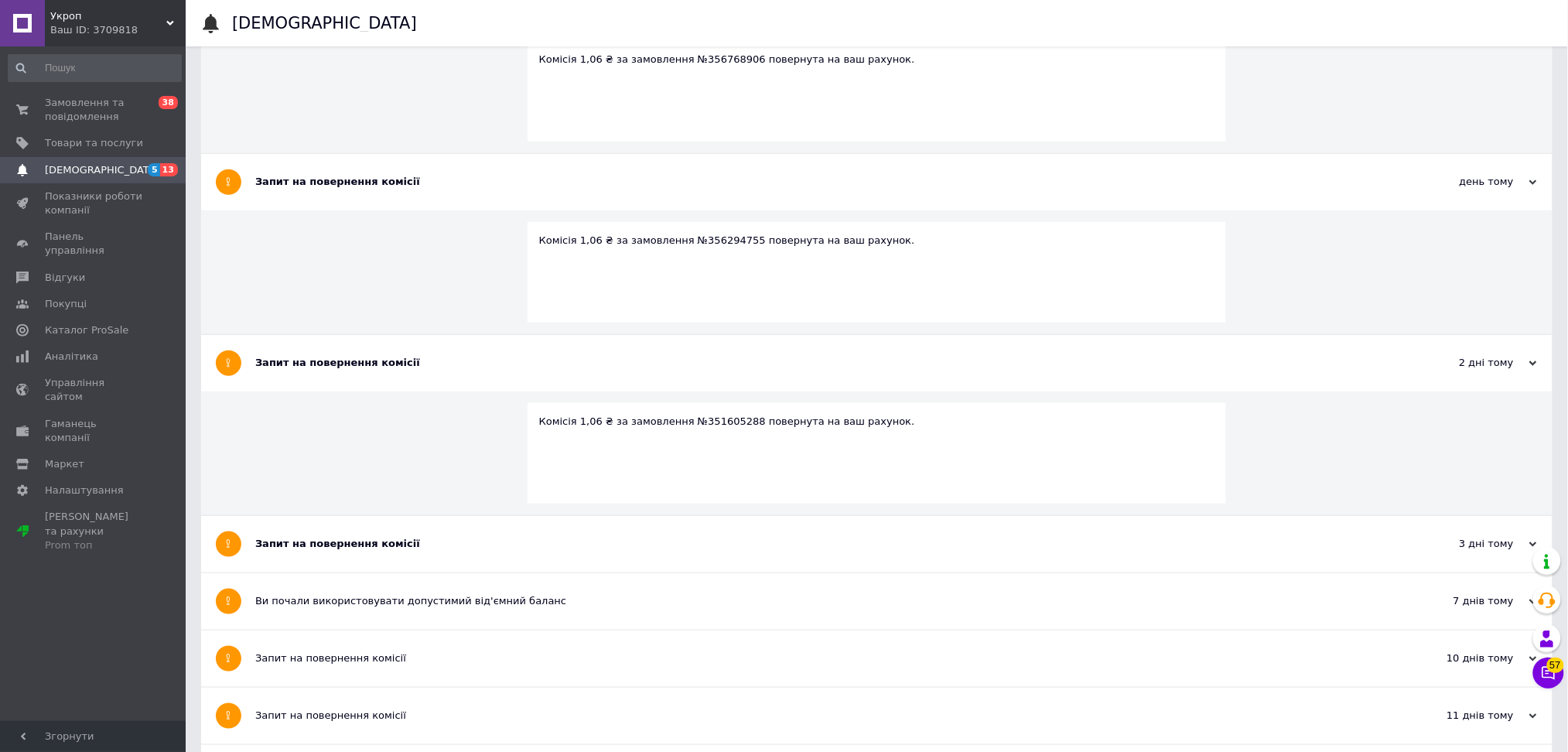
click at [391, 546] on div "Запит на повернення комісії" at bounding box center [818, 544] width 1127 height 14
